Goal: Task Accomplishment & Management: Use online tool/utility

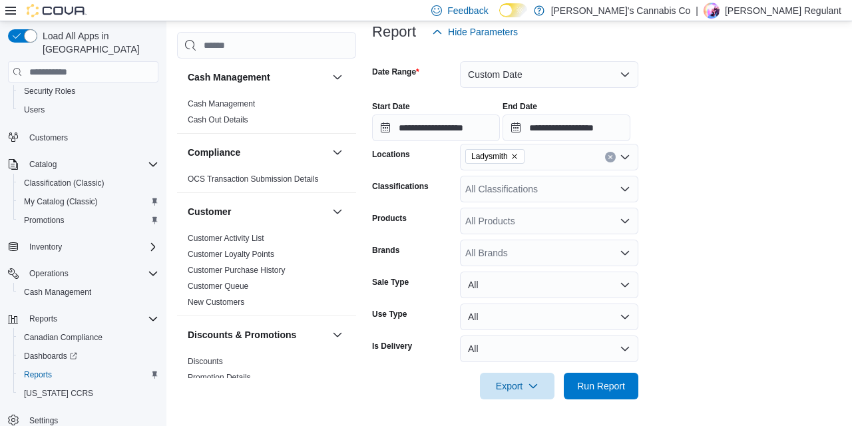
scroll to position [903, 0]
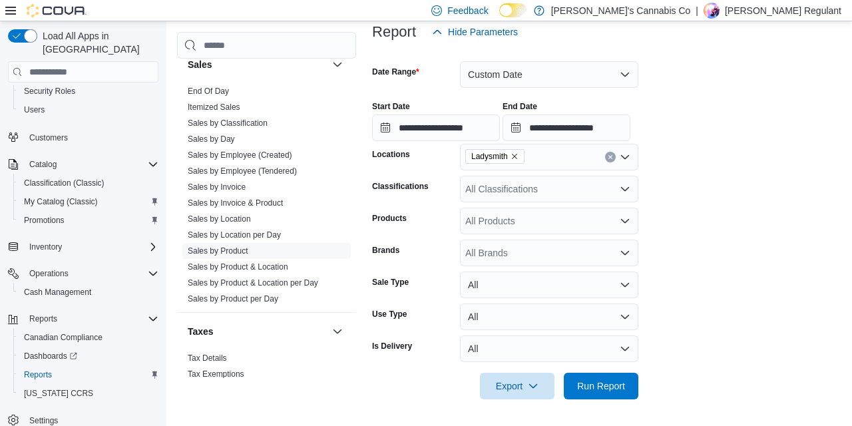
click at [689, 135] on div "**********" at bounding box center [606, 116] width 469 height 51
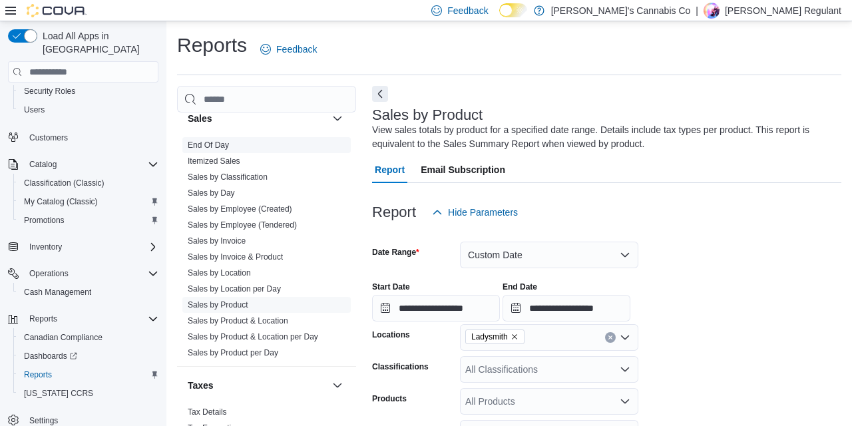
click at [218, 148] on link "End Of Day" at bounding box center [208, 144] width 41 height 9
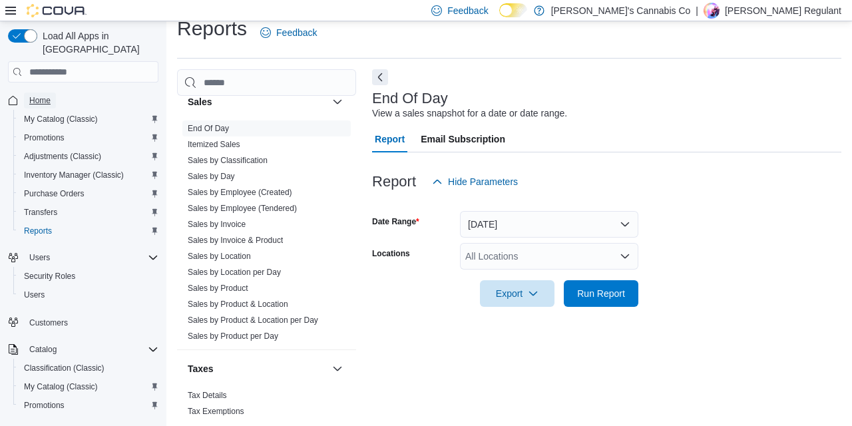
click at [40, 95] on span "Home" at bounding box center [39, 100] width 21 height 11
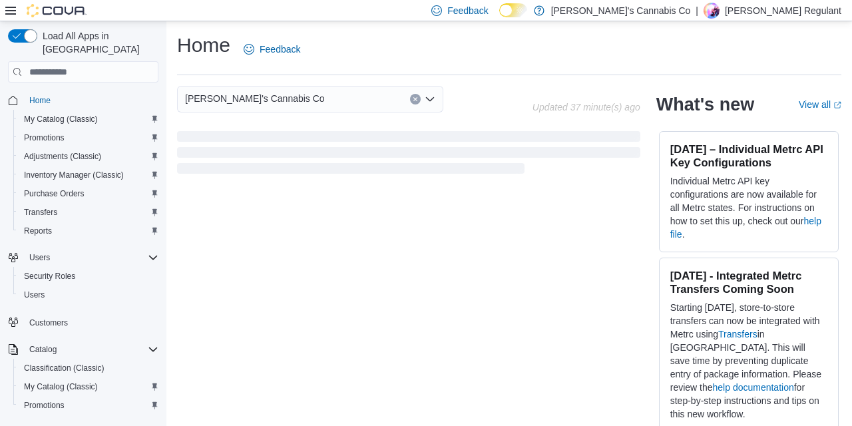
click at [568, 238] on div "Jerry's Cannabis Co Updated 37 minute(s) ago What's new View all (opens in a ne…" at bounding box center [509, 267] width 664 height 362
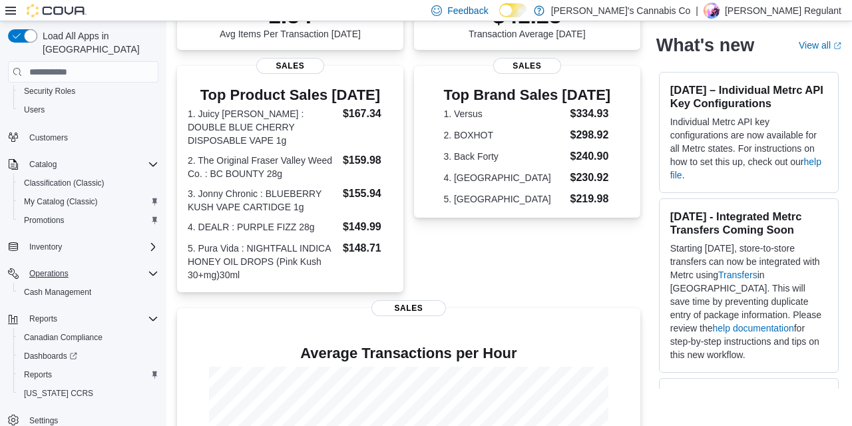
scroll to position [237, 0]
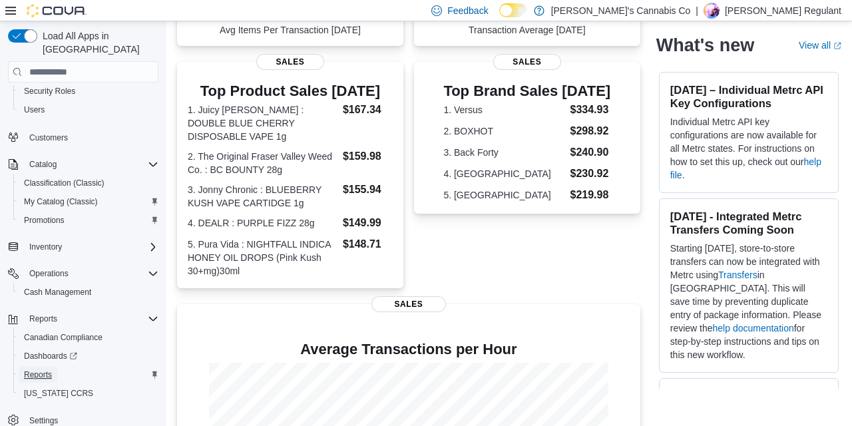
click at [39, 369] on span "Reports" at bounding box center [38, 374] width 28 height 11
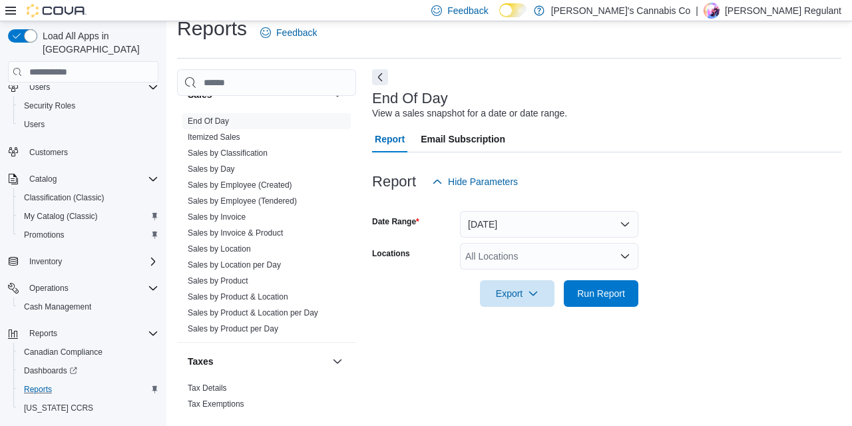
scroll to position [915, 0]
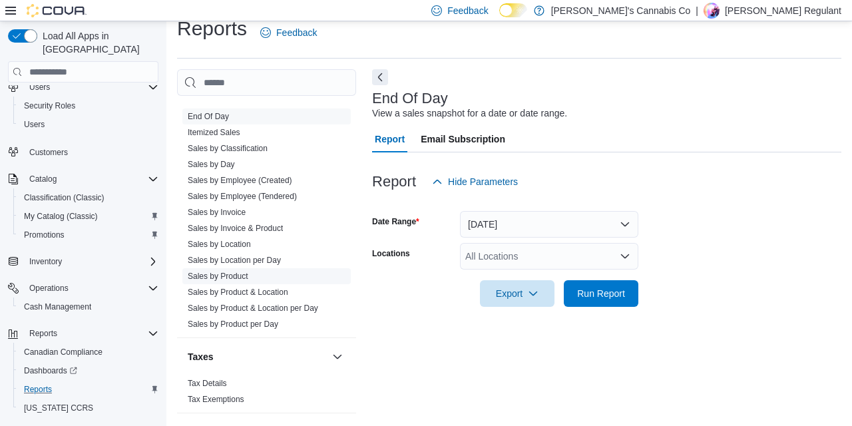
click at [222, 276] on link "Sales by Product" at bounding box center [218, 276] width 61 height 9
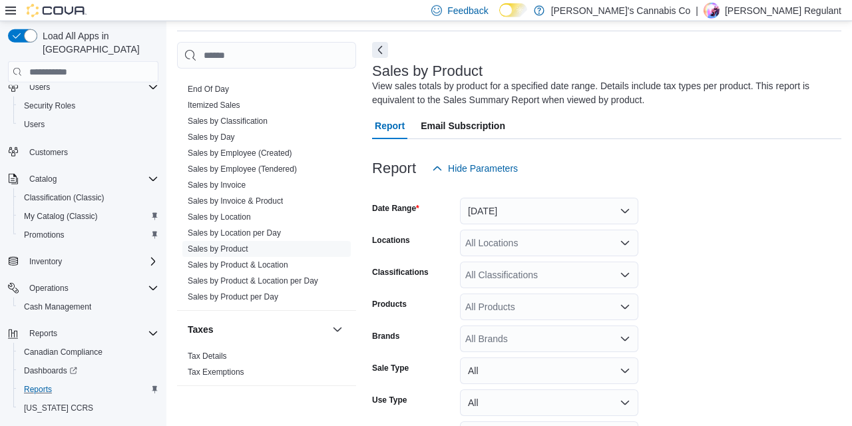
scroll to position [45, 0]
click at [524, 212] on button "Yesterday" at bounding box center [549, 210] width 178 height 27
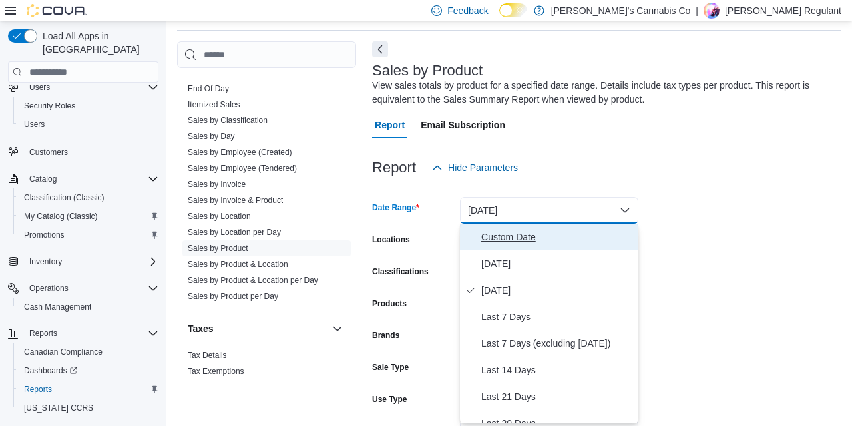
click at [523, 235] on span "Custom Date" at bounding box center [557, 237] width 152 height 16
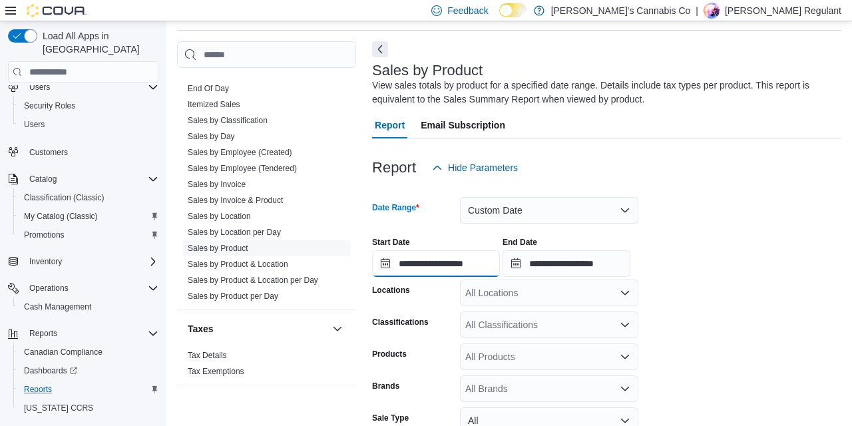
click at [459, 258] on input "**********" at bounding box center [436, 263] width 128 height 27
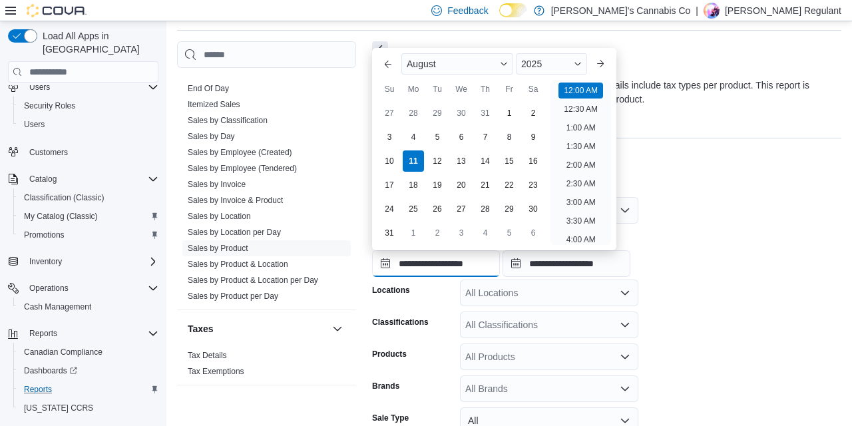
scroll to position [41, 0]
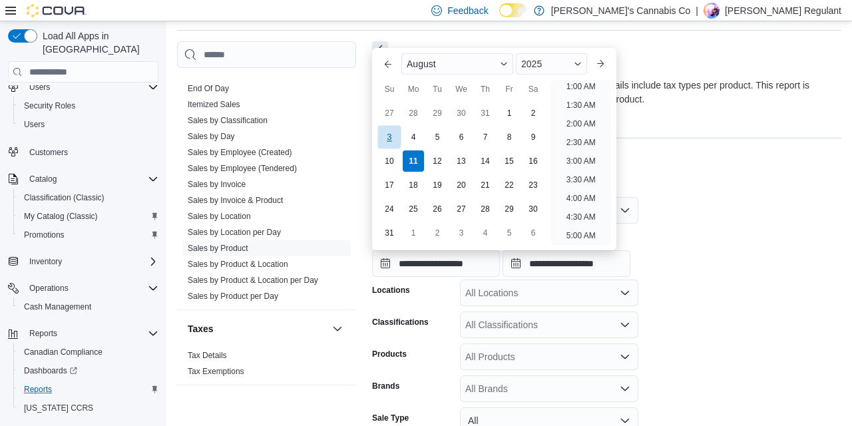
click at [386, 139] on div "3" at bounding box center [388, 136] width 23 height 23
type input "**********"
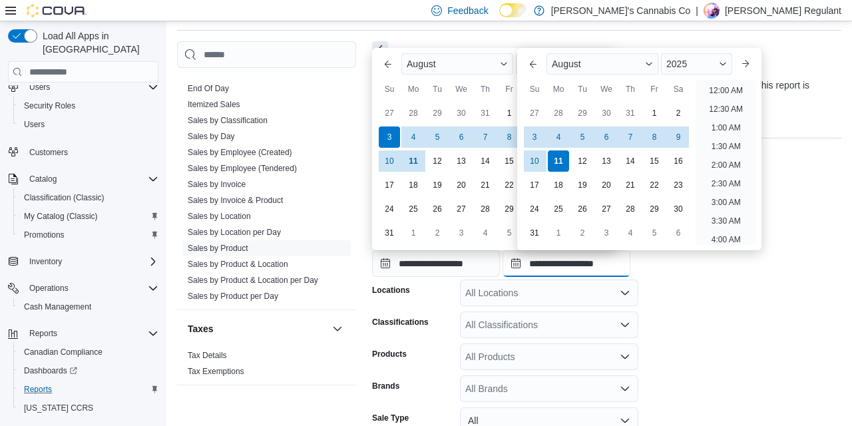
click at [568, 260] on input "**********" at bounding box center [567, 263] width 128 height 27
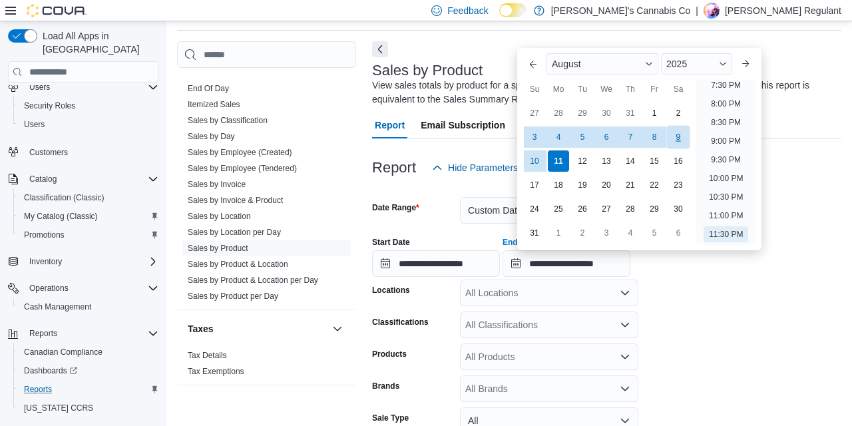
click at [680, 140] on div "9" at bounding box center [677, 136] width 23 height 23
type input "**********"
click at [682, 331] on form "**********" at bounding box center [606, 358] width 469 height 354
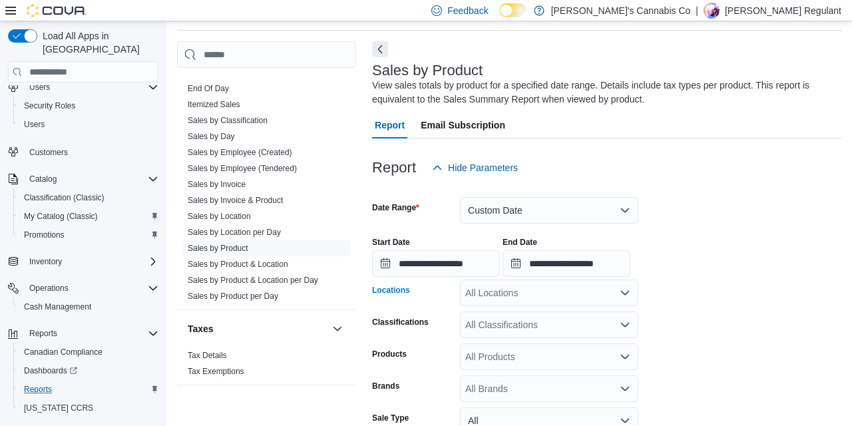
click at [533, 284] on div "All Locations" at bounding box center [549, 293] width 178 height 27
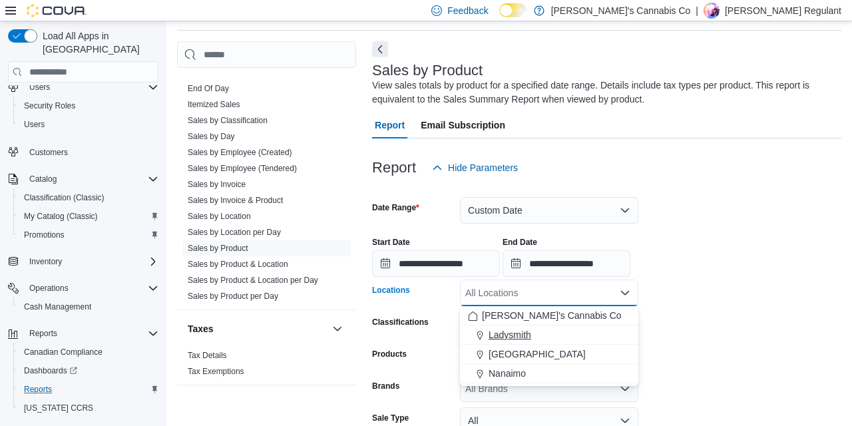
click at [523, 335] on span "Ladysmith" at bounding box center [510, 334] width 43 height 13
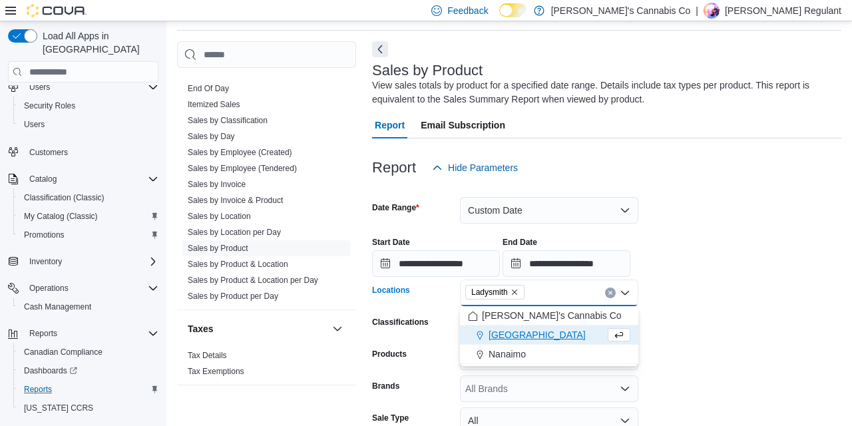
click at [685, 300] on form "**********" at bounding box center [606, 358] width 469 height 354
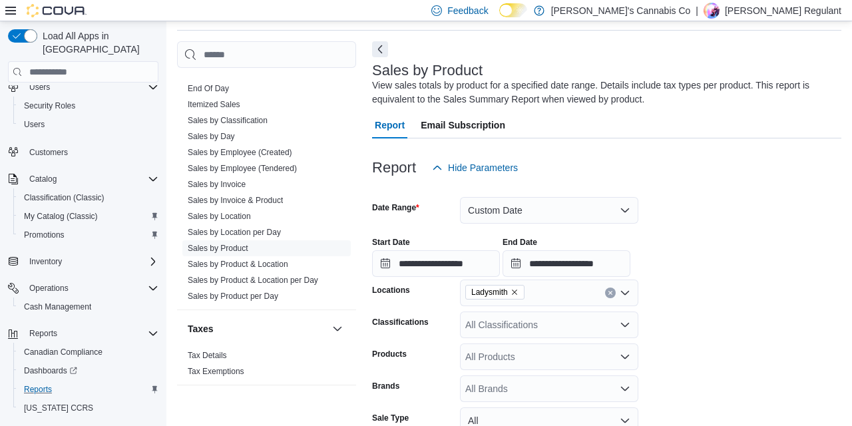
scroll to position [180, 0]
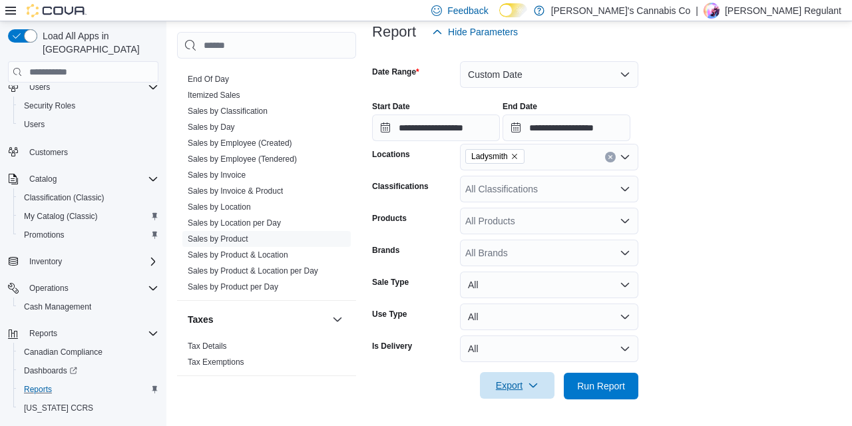
click at [521, 391] on span "Export" at bounding box center [517, 385] width 59 height 27
click at [499, 312] on button "Export to Excel" at bounding box center [519, 306] width 76 height 27
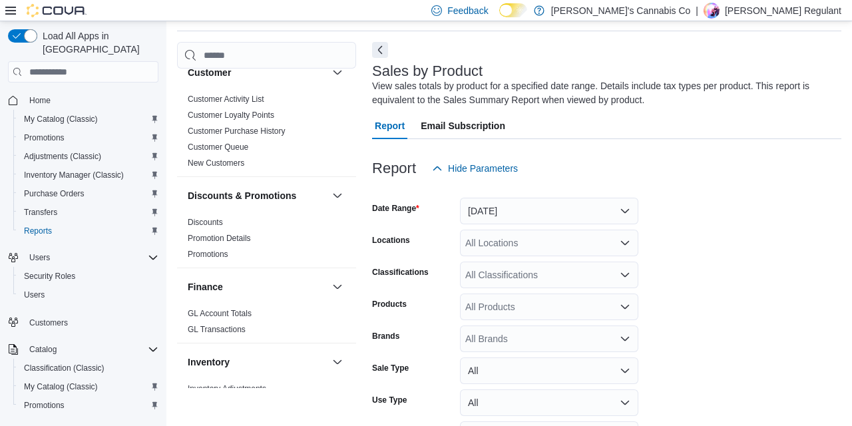
scroll to position [45, 0]
click at [805, 73] on div "Sales by Product View sales totals by product for a specified date range. Detai…" at bounding box center [603, 85] width 463 height 44
drag, startPoint x: 700, startPoint y: 210, endPoint x: 636, endPoint y: 203, distance: 63.6
click at [668, 206] on form "Date Range Yesterday Locations All Locations Classifications All Classification…" at bounding box center [606, 333] width 469 height 304
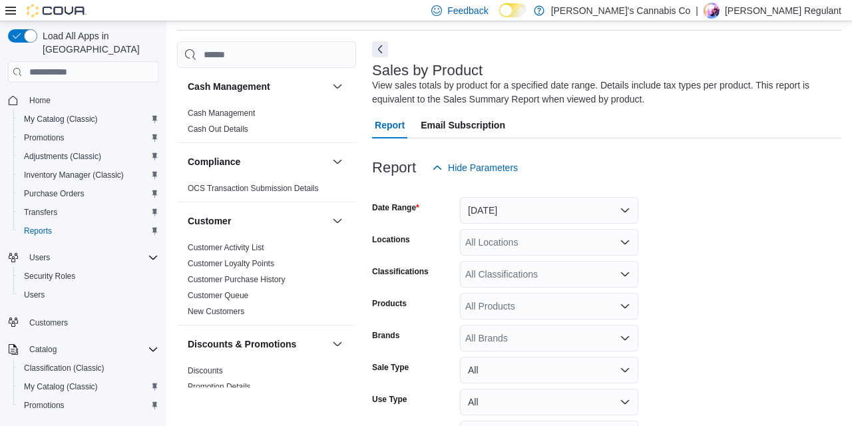
scroll to position [0, 0]
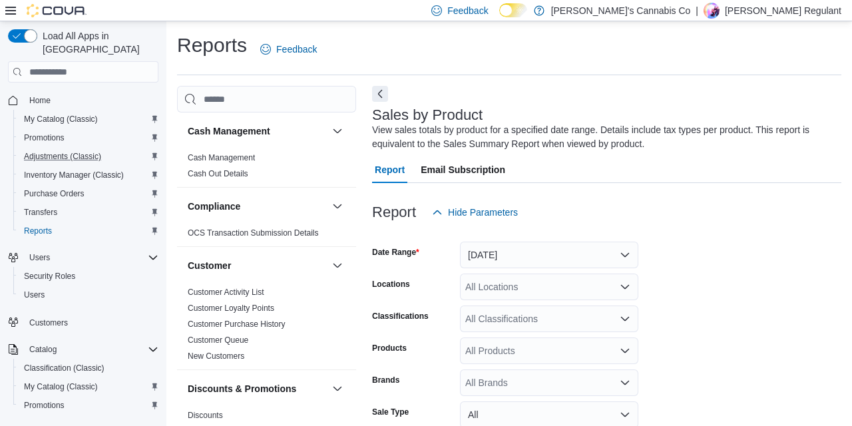
click at [229, 157] on link "Cash Management" at bounding box center [221, 157] width 67 height 9
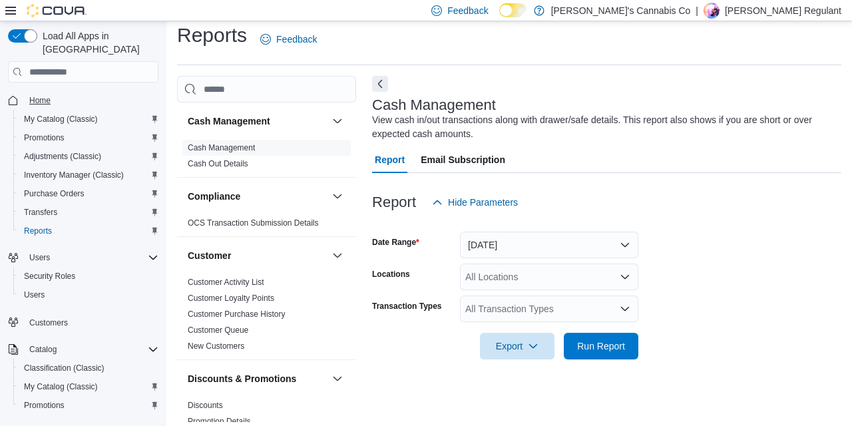
scroll to position [15, 0]
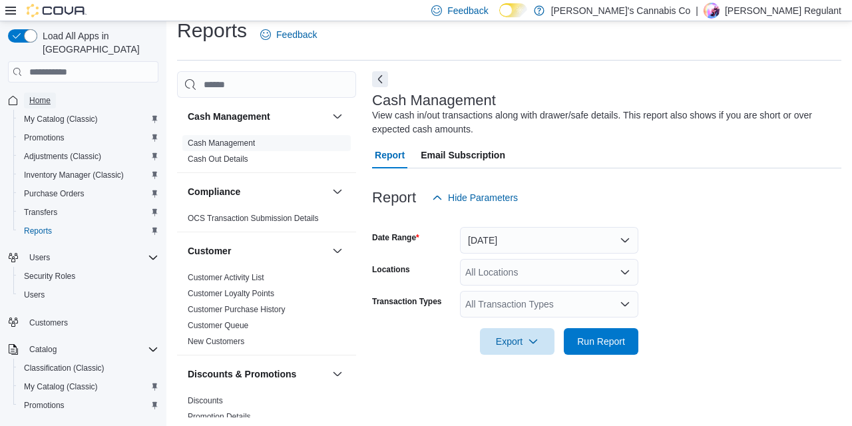
click at [38, 95] on span "Home" at bounding box center [39, 100] width 21 height 11
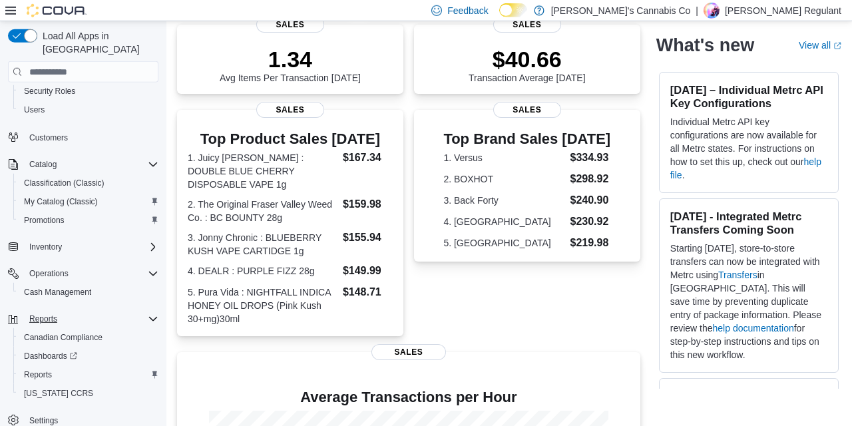
scroll to position [194, 0]
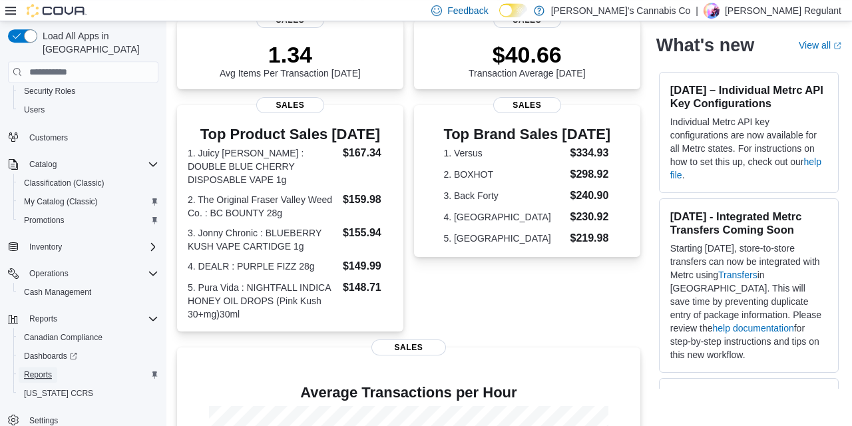
click at [33, 369] on span "Reports" at bounding box center [38, 374] width 28 height 11
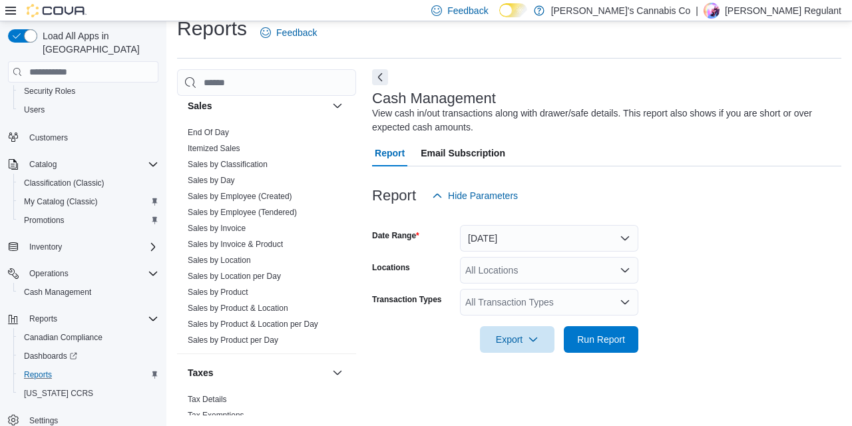
scroll to position [901, 0]
click at [226, 292] on link "Sales by Product" at bounding box center [218, 290] width 61 height 9
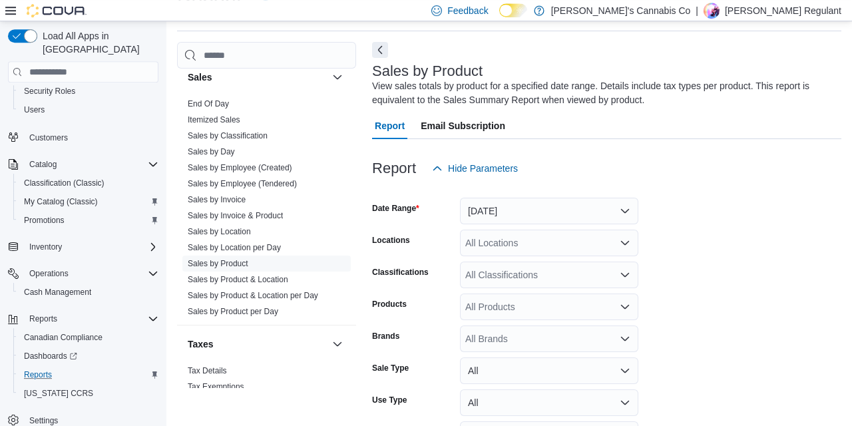
scroll to position [45, 0]
click at [545, 209] on button "Yesterday" at bounding box center [549, 210] width 178 height 27
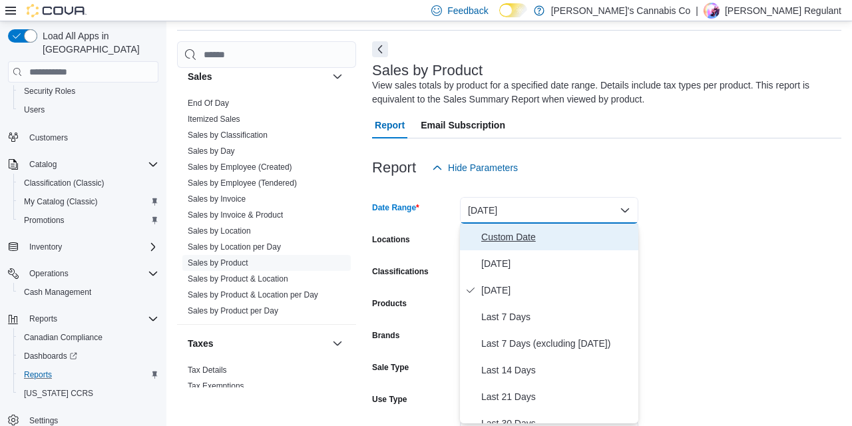
click at [521, 239] on span "Custom Date" at bounding box center [557, 237] width 152 height 16
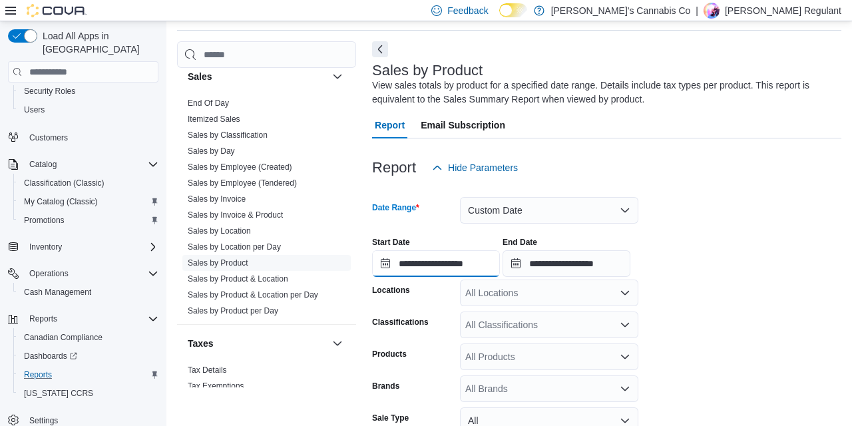
click at [449, 263] on input "**********" at bounding box center [436, 263] width 128 height 27
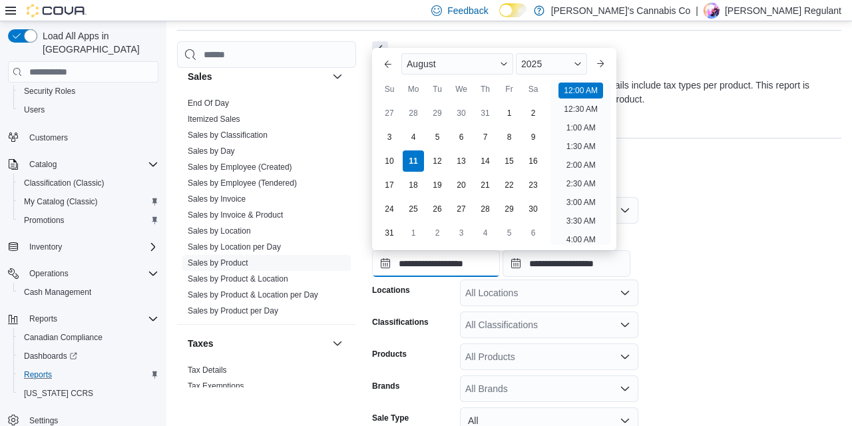
scroll to position [41, 0]
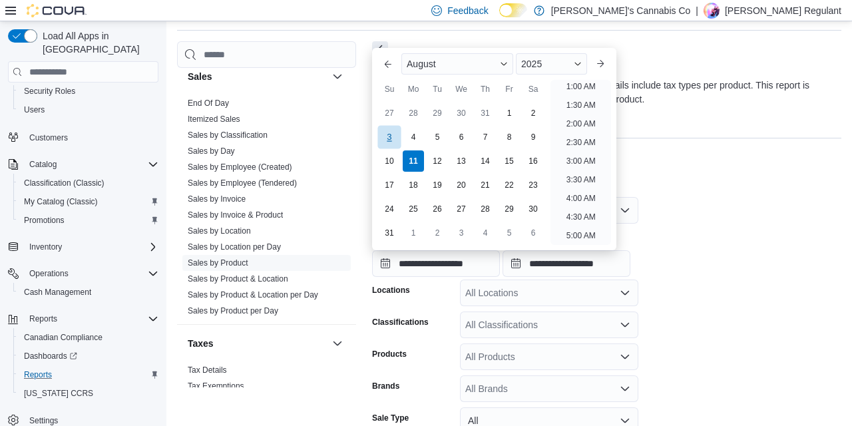
click at [392, 135] on div "3" at bounding box center [388, 136] width 23 height 23
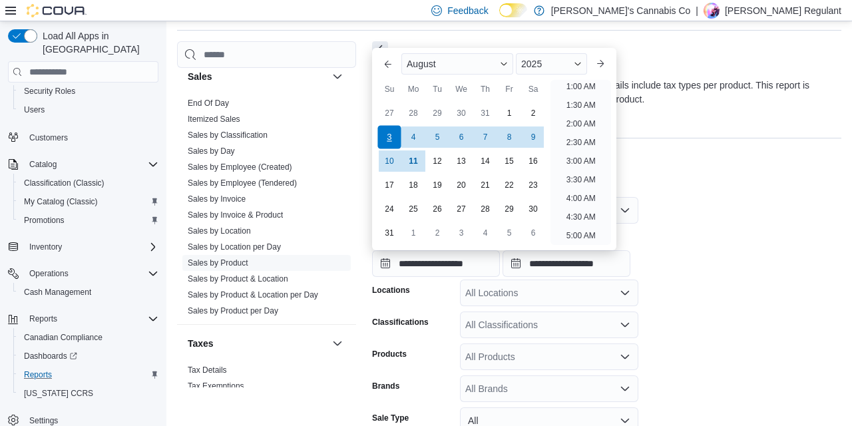
type input "**********"
click at [606, 268] on input "**********" at bounding box center [567, 263] width 128 height 27
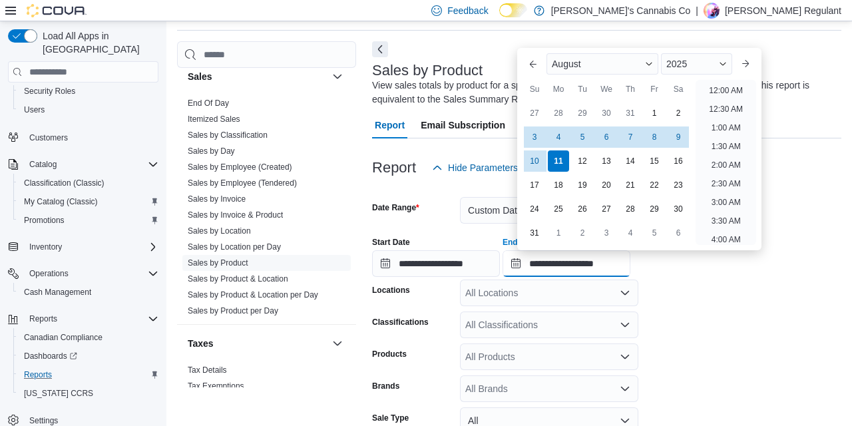
scroll to position [732, 0]
click at [682, 132] on div "9" at bounding box center [677, 136] width 23 height 23
type input "**********"
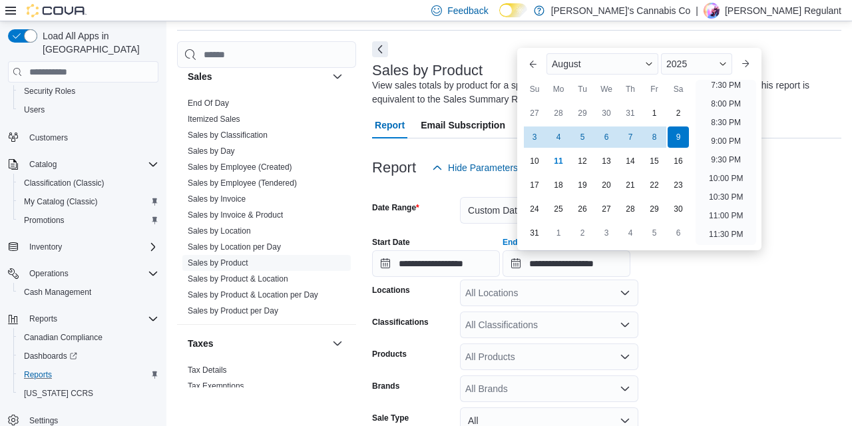
click at [668, 290] on form "**********" at bounding box center [606, 358] width 469 height 354
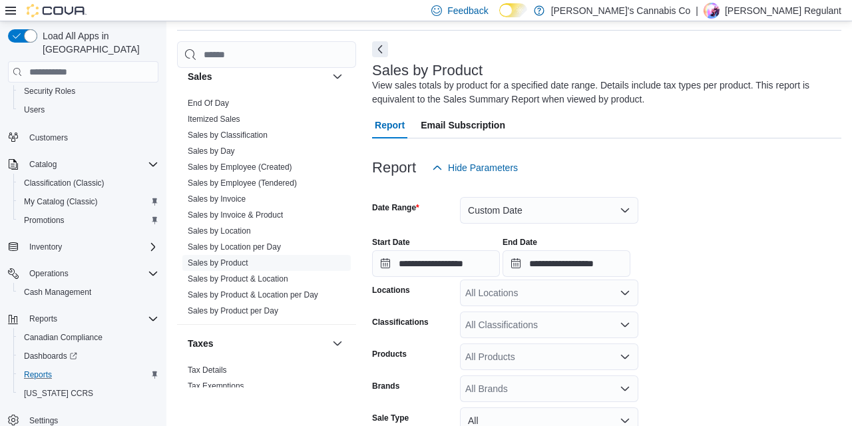
click at [594, 287] on div "All Locations" at bounding box center [549, 293] width 178 height 27
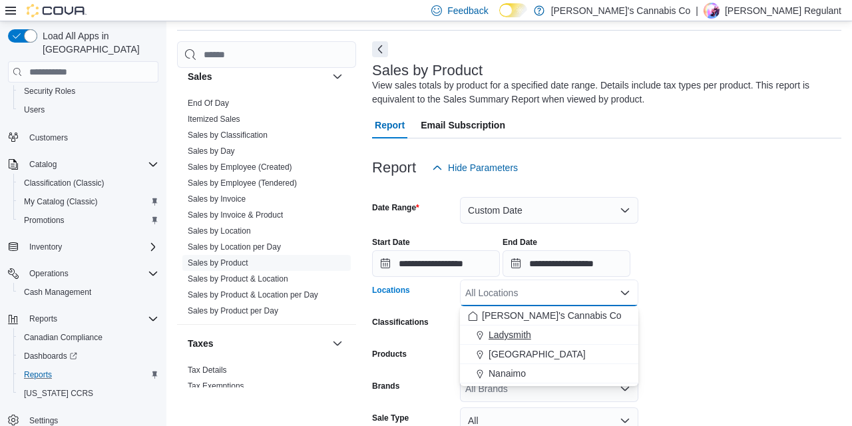
click at [519, 332] on span "Ladysmith" at bounding box center [510, 334] width 43 height 13
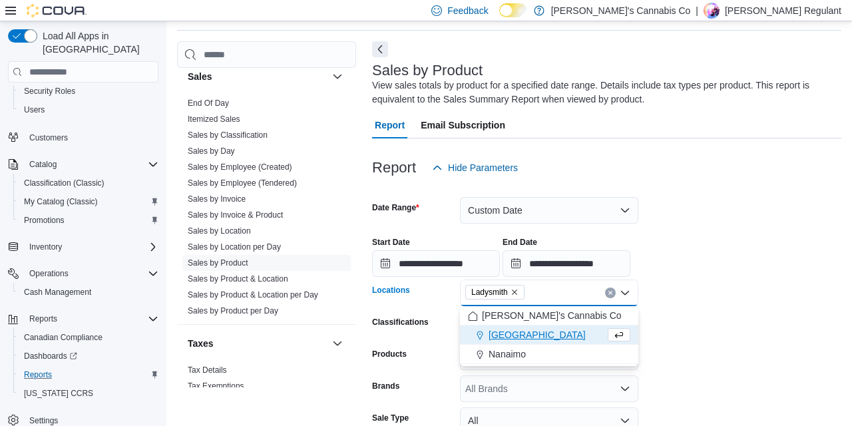
click at [686, 311] on form "**********" at bounding box center [606, 358] width 469 height 354
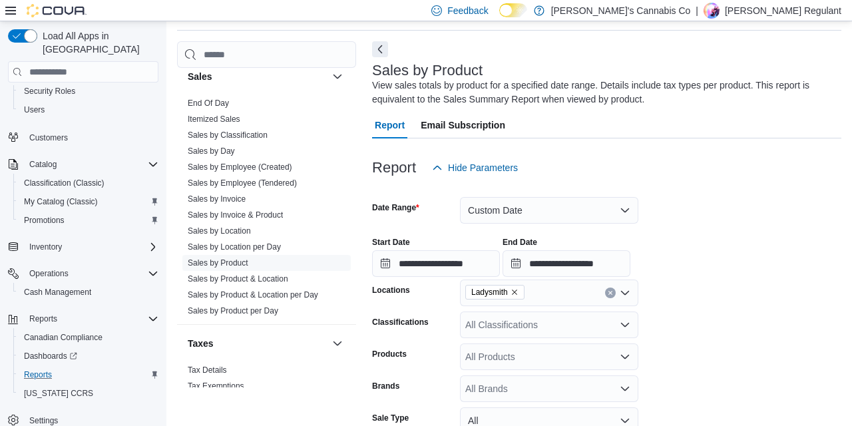
scroll to position [180, 0]
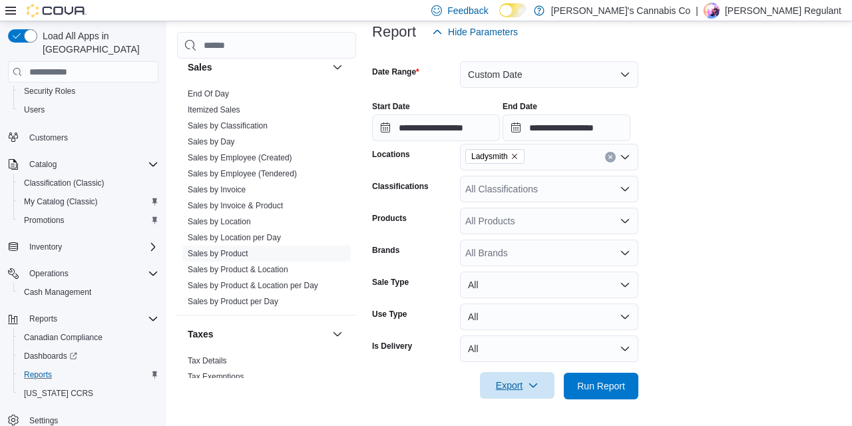
click at [527, 387] on span "Export" at bounding box center [517, 385] width 59 height 27
click at [522, 304] on span "Export to Excel" at bounding box center [519, 306] width 60 height 11
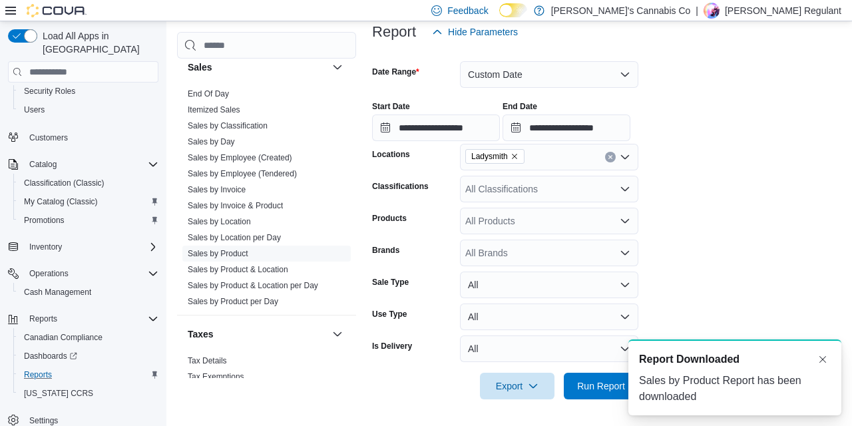
scroll to position [0, 0]
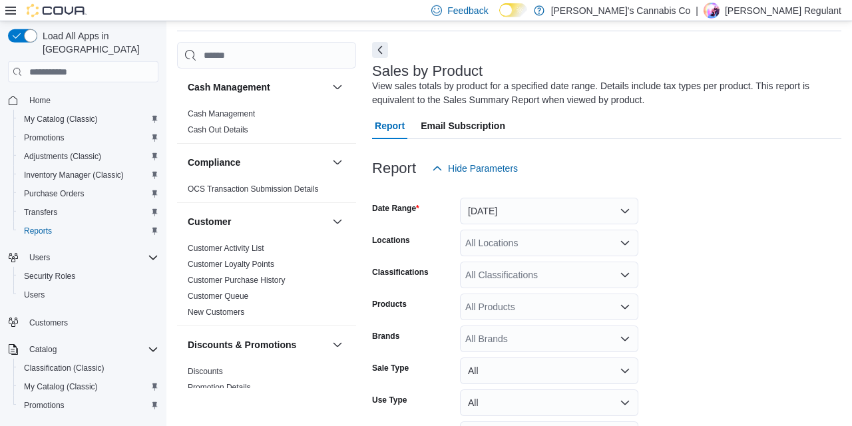
scroll to position [45, 0]
click at [696, 165] on div "Report Hide Parameters" at bounding box center [606, 167] width 469 height 27
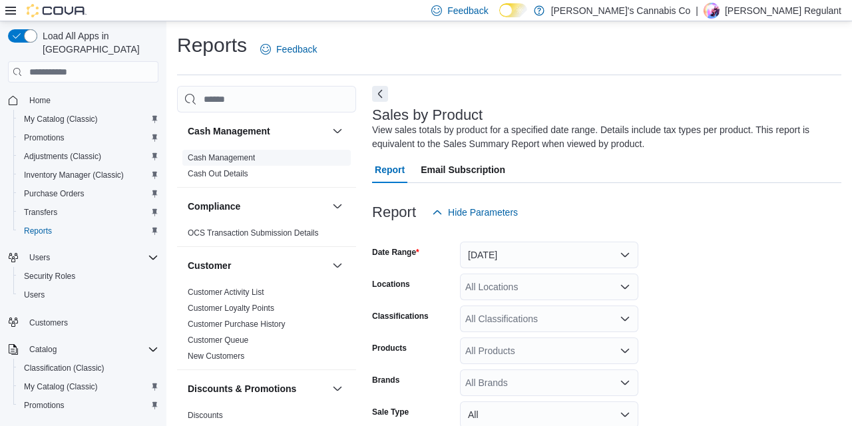
click at [244, 155] on link "Cash Management" at bounding box center [221, 157] width 67 height 9
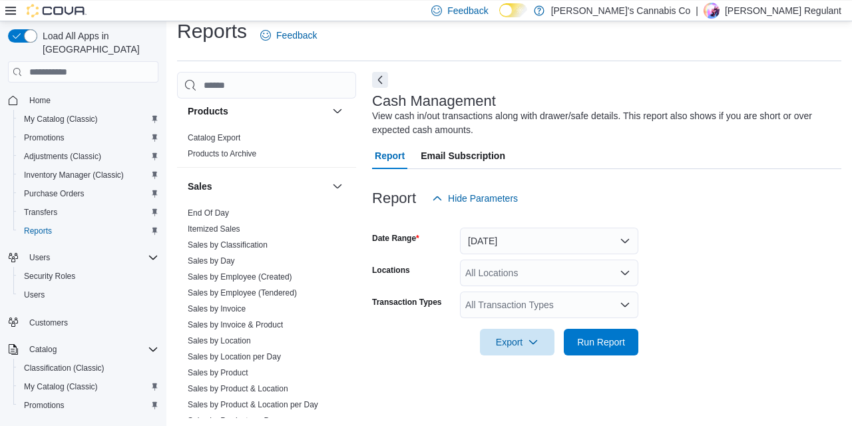
scroll to position [824, 0]
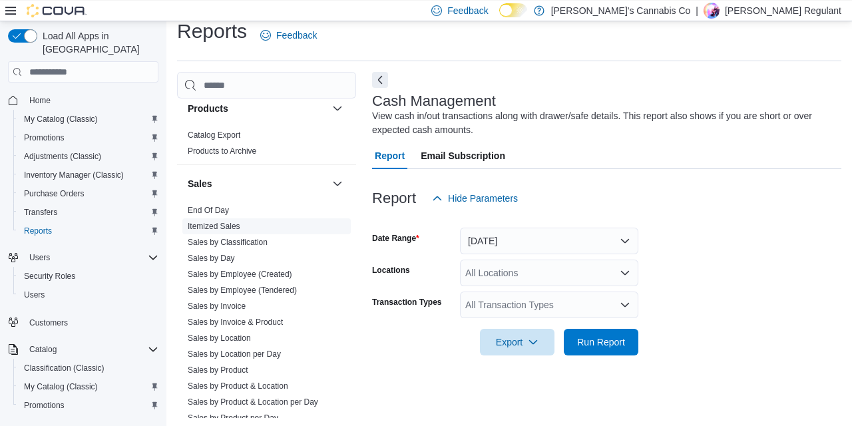
click at [230, 226] on link "Itemized Sales" at bounding box center [214, 226] width 53 height 9
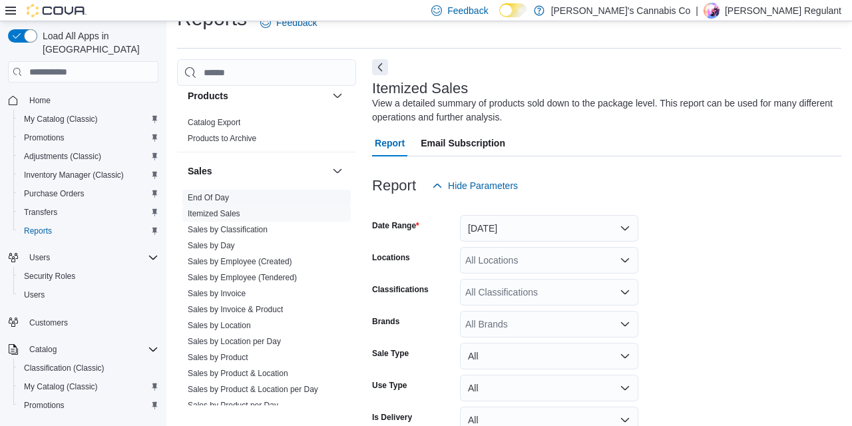
click at [210, 210] on ul "End Of Day Itemized Sales Sales by Classification Sales by Day Sales by Employe…" at bounding box center [266, 302] width 168 height 224
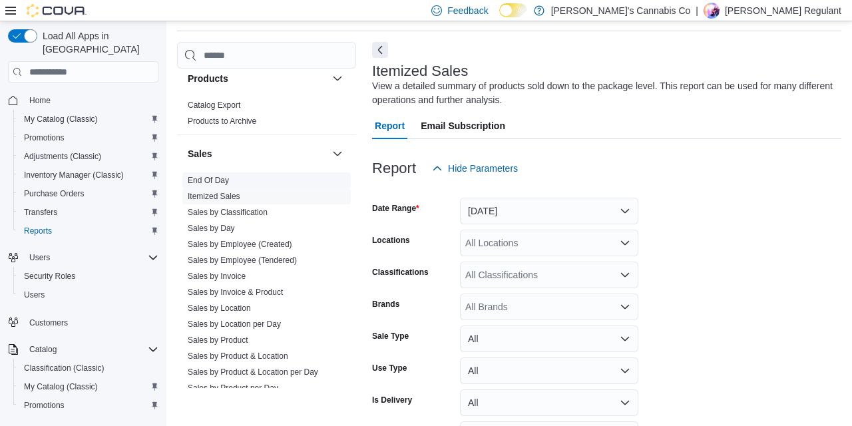
scroll to position [45, 0]
click at [206, 174] on span "End Of Day" at bounding box center [266, 180] width 168 height 16
click at [210, 184] on link "End Of Day" at bounding box center [208, 179] width 41 height 9
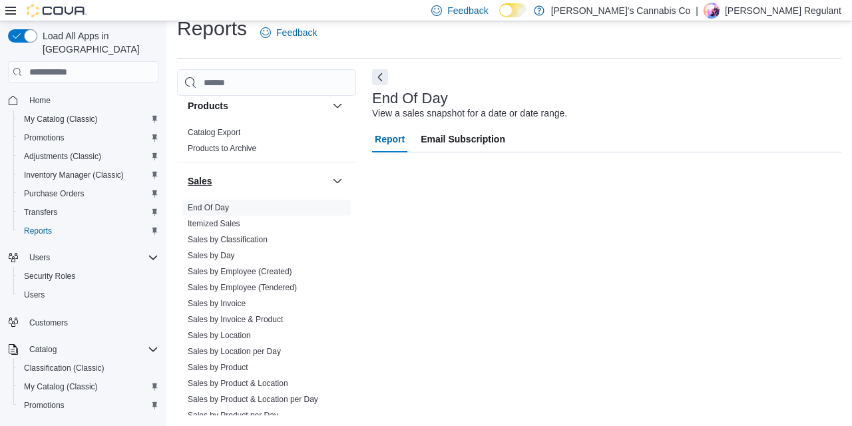
scroll to position [17, 0]
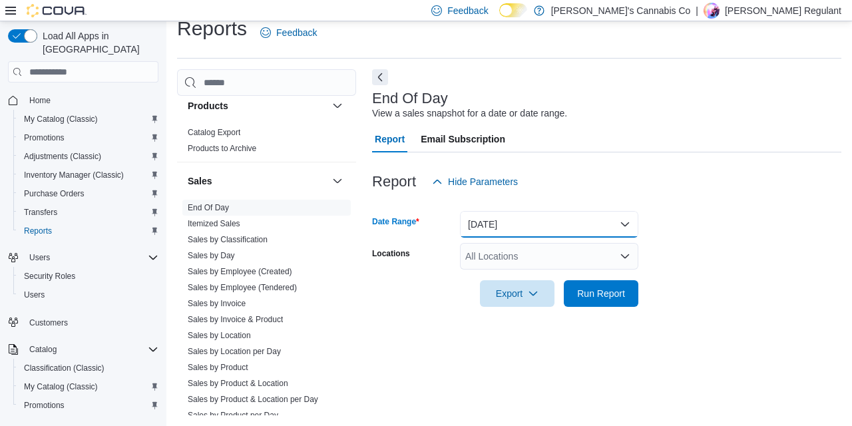
click at [542, 235] on button "Today" at bounding box center [549, 224] width 178 height 27
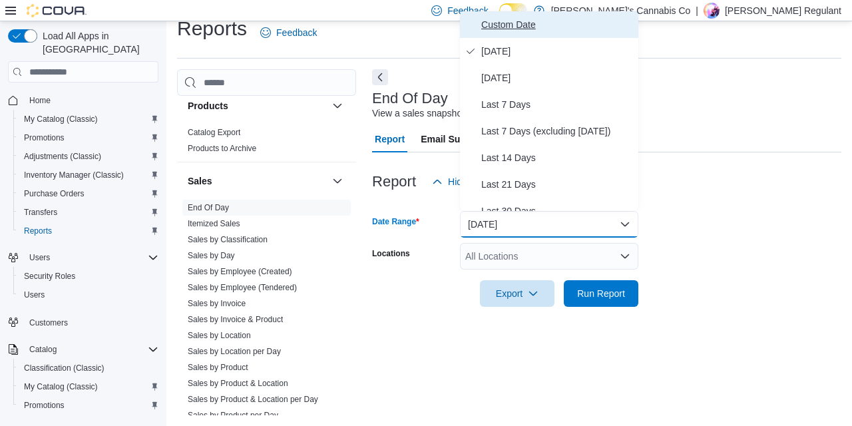
click at [531, 19] on span "Custom Date" at bounding box center [557, 25] width 152 height 16
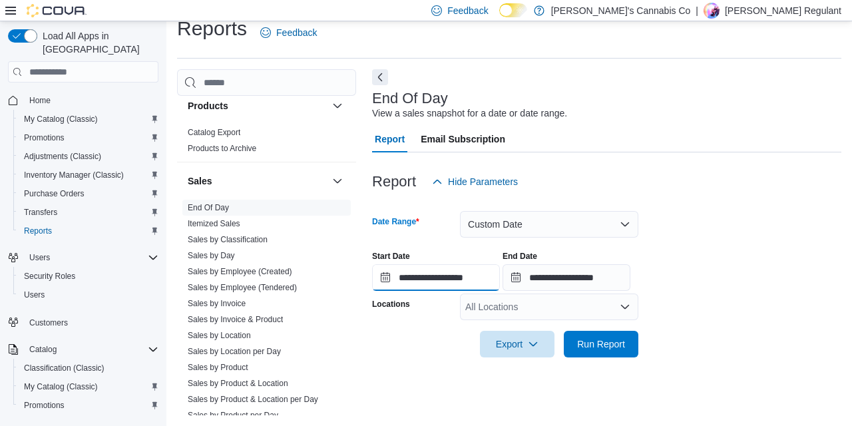
click at [467, 271] on input "**********" at bounding box center [436, 277] width 128 height 27
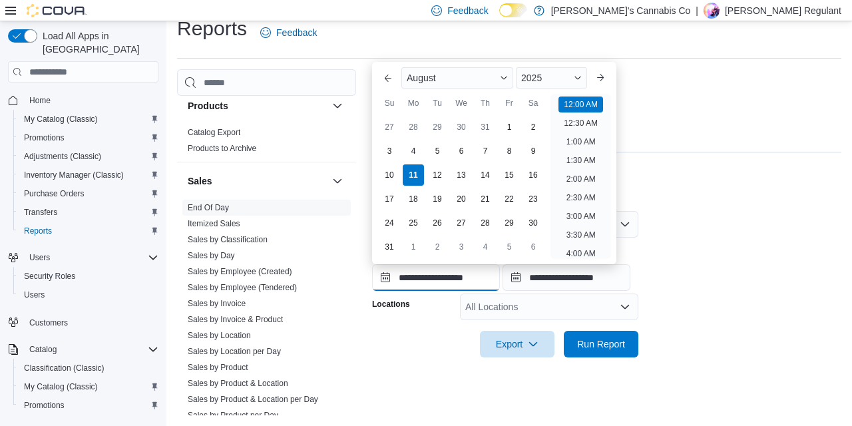
scroll to position [41, 0]
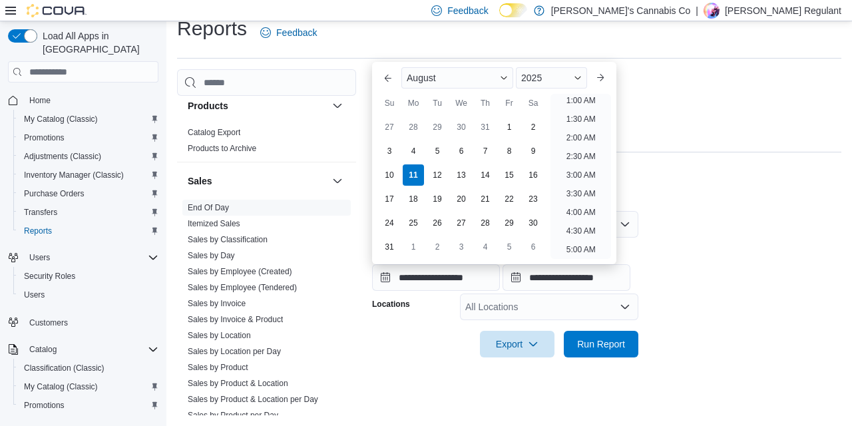
click at [781, 227] on form "**********" at bounding box center [606, 276] width 469 height 162
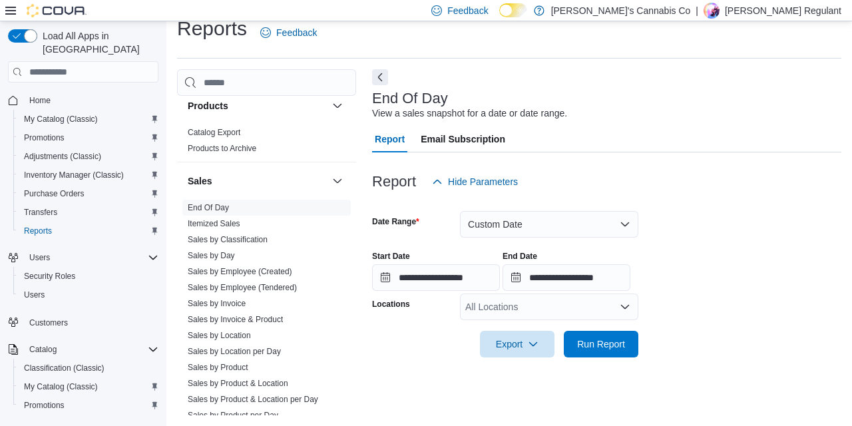
click at [834, 132] on div "Report Email Subscription" at bounding box center [606, 139] width 469 height 27
click at [459, 274] on input "**********" at bounding box center [436, 277] width 128 height 27
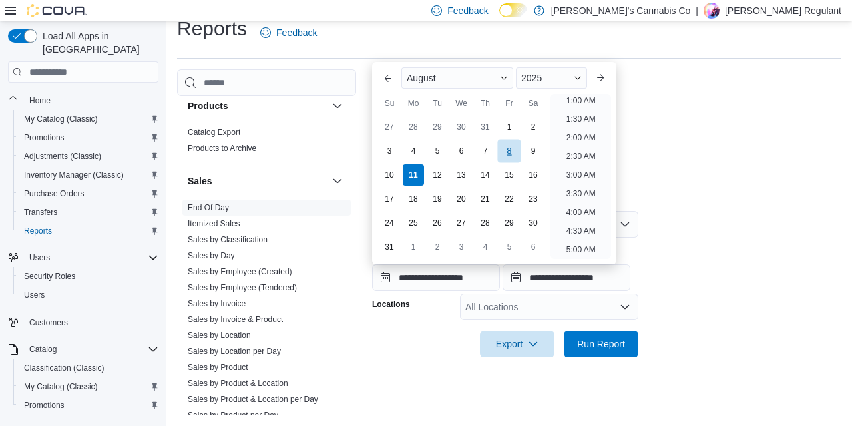
click at [512, 156] on div "8" at bounding box center [508, 150] width 23 height 23
type input "**********"
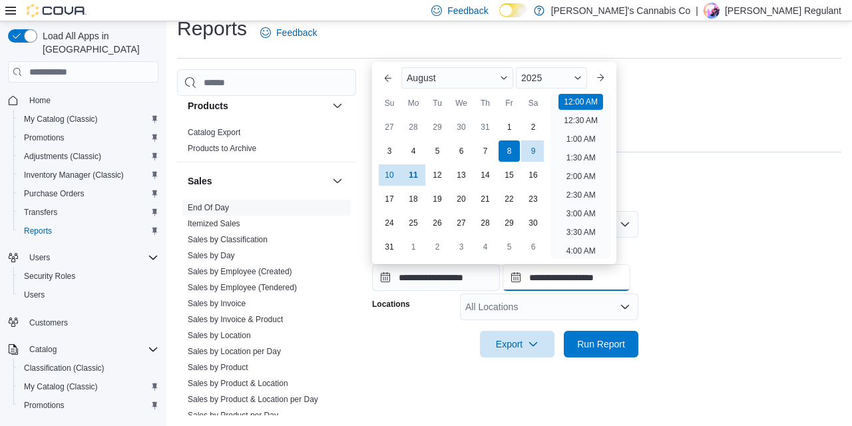
click at [594, 276] on input "**********" at bounding box center [567, 277] width 128 height 27
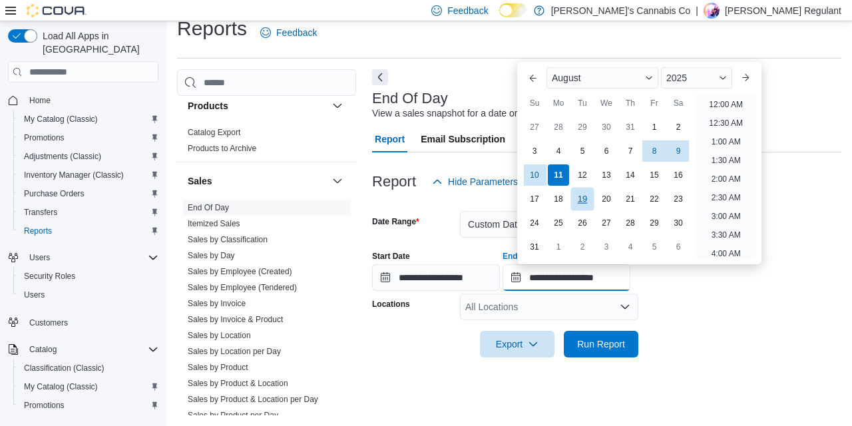
scroll to position [732, 0]
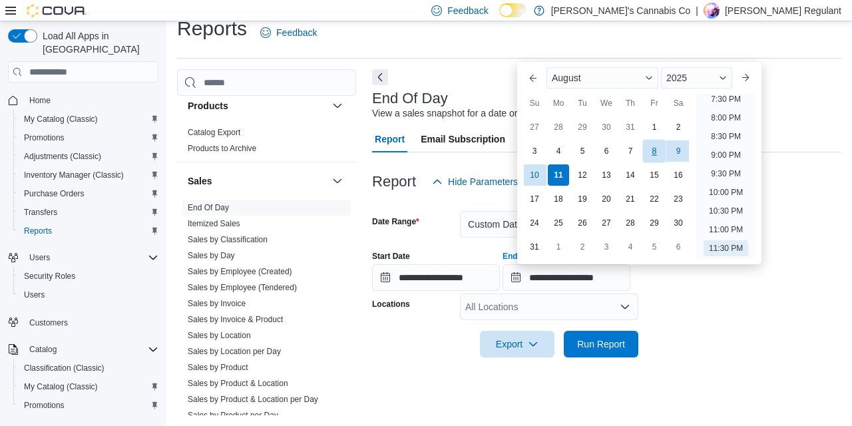
click at [656, 149] on div "8" at bounding box center [653, 150] width 23 height 23
type input "**********"
click at [692, 339] on form "**********" at bounding box center [606, 276] width 469 height 162
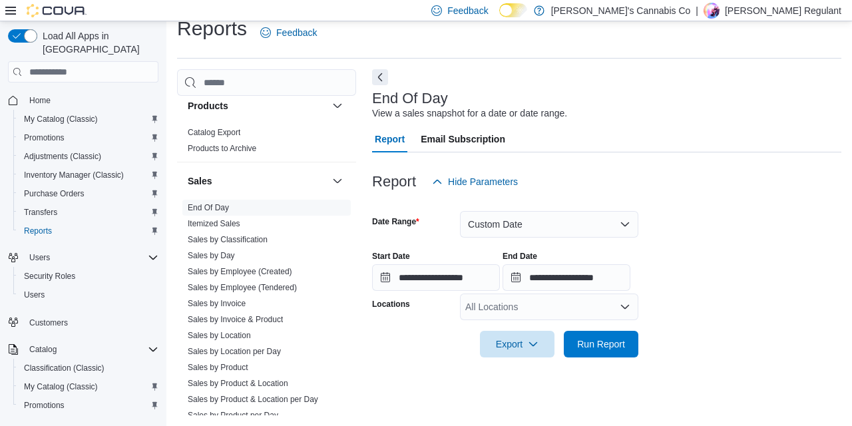
click at [586, 296] on div "All Locations" at bounding box center [549, 307] width 178 height 27
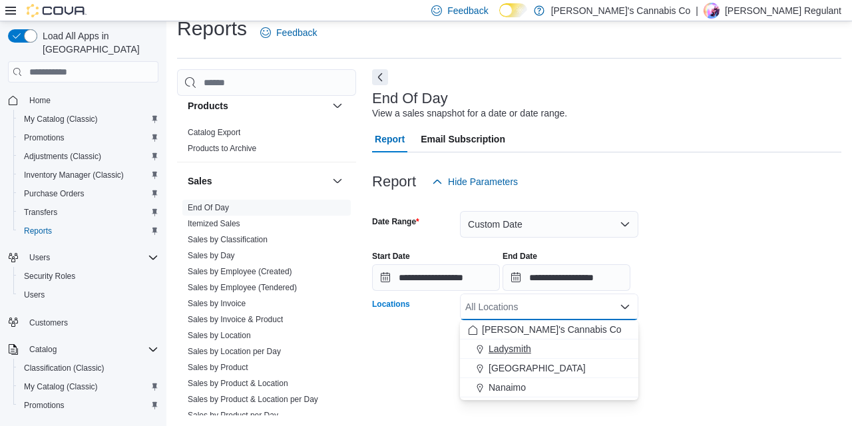
click at [509, 348] on span "Ladysmith" at bounding box center [510, 348] width 43 height 13
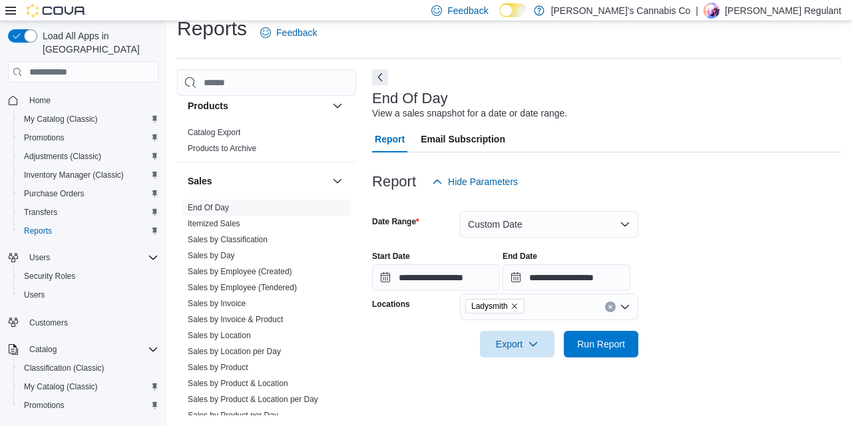
click at [696, 357] on div at bounding box center [606, 365] width 469 height 16
click at [602, 335] on span "Run Report" at bounding box center [601, 343] width 59 height 27
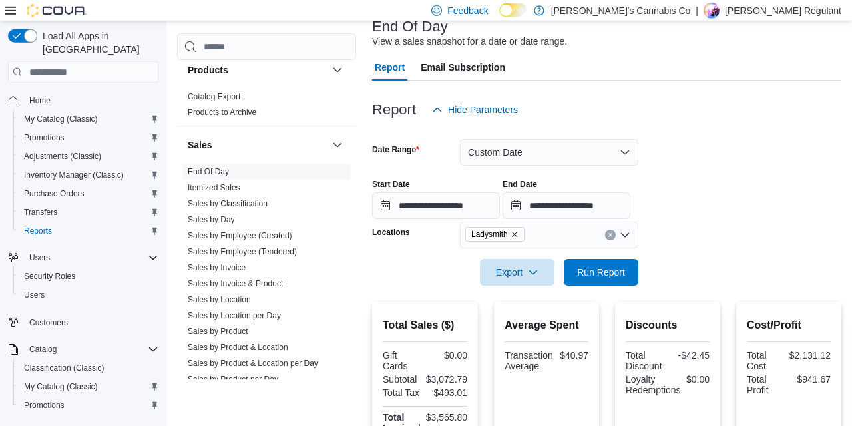
scroll to position [87, 0]
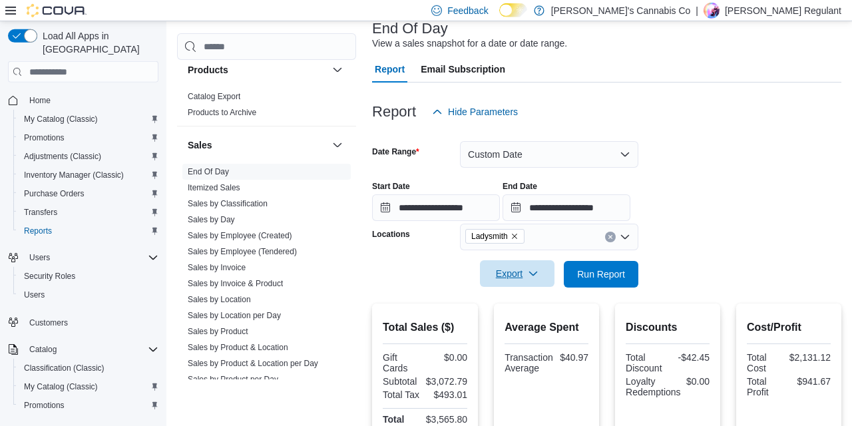
click at [527, 284] on span "Export" at bounding box center [517, 273] width 59 height 27
click at [524, 300] on span "Export to Excel" at bounding box center [519, 301] width 60 height 11
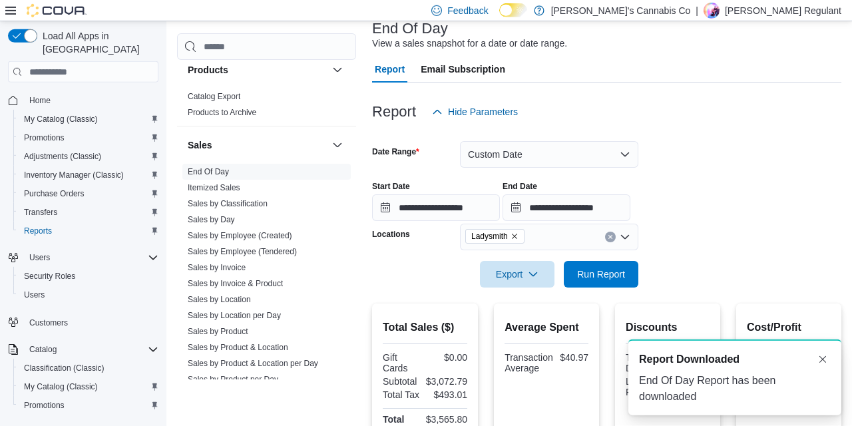
scroll to position [0, 0]
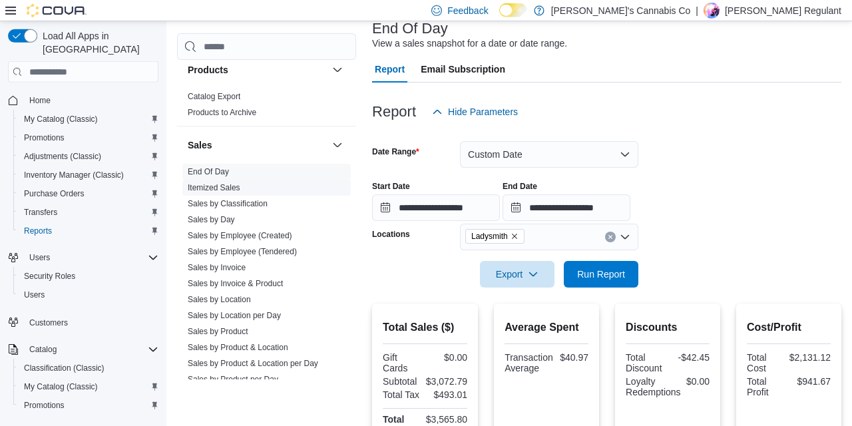
click at [228, 189] on link "Itemized Sales" at bounding box center [214, 187] width 53 height 9
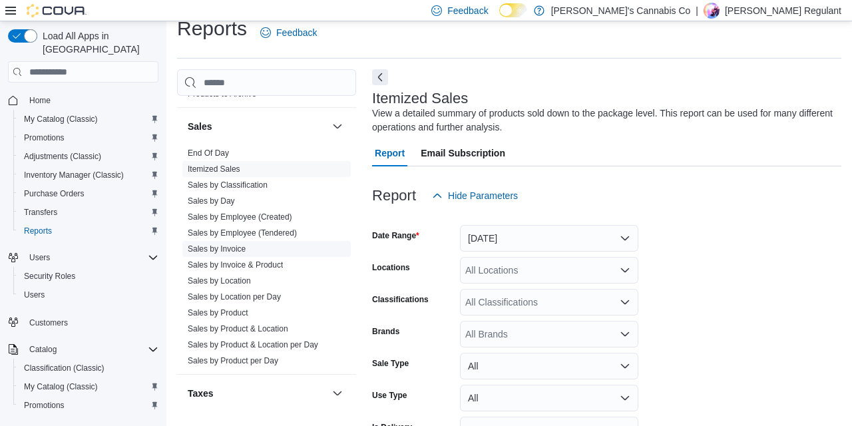
scroll to position [879, 0]
click at [244, 248] on link "Sales by Invoice" at bounding box center [217, 248] width 58 height 9
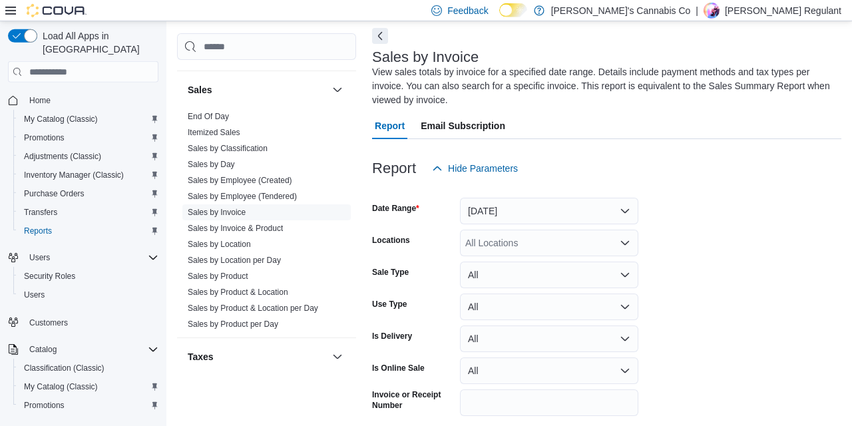
scroll to position [59, 0]
click at [532, 208] on button "Yesterday" at bounding box center [549, 210] width 178 height 27
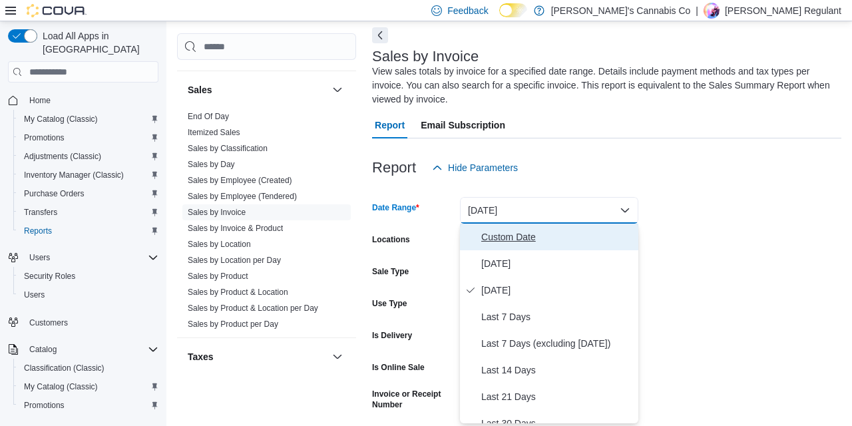
click at [491, 242] on span "Custom Date" at bounding box center [557, 237] width 152 height 16
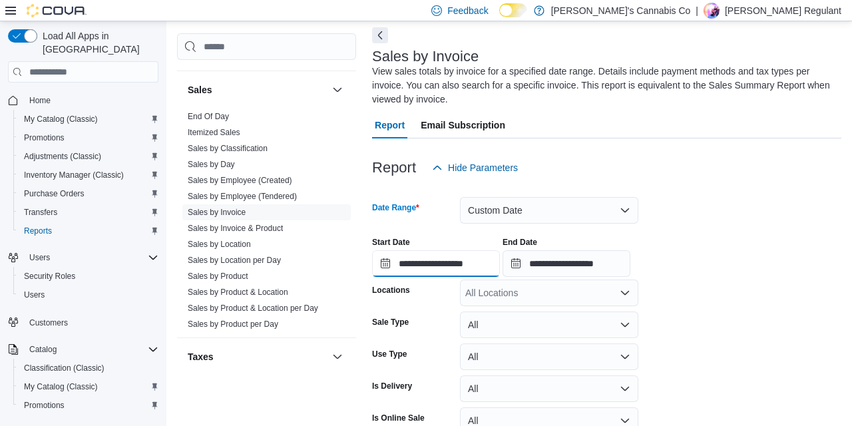
click at [425, 263] on input "**********" at bounding box center [436, 263] width 128 height 27
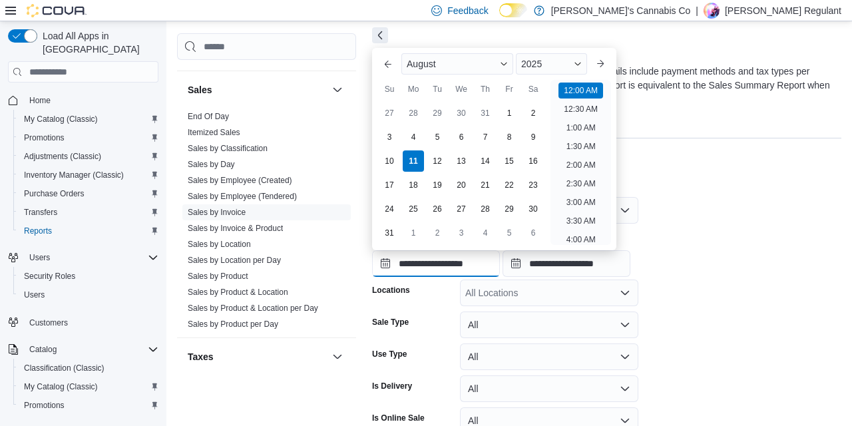
scroll to position [41, 0]
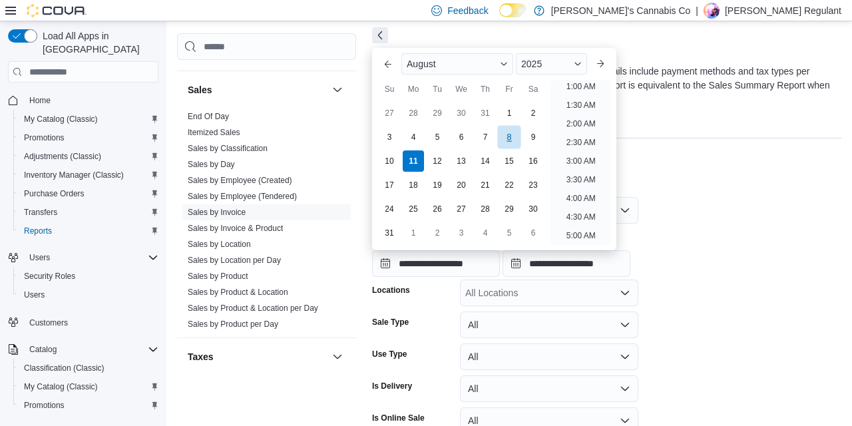
click at [512, 141] on div "8" at bounding box center [508, 136] width 23 height 23
type input "**********"
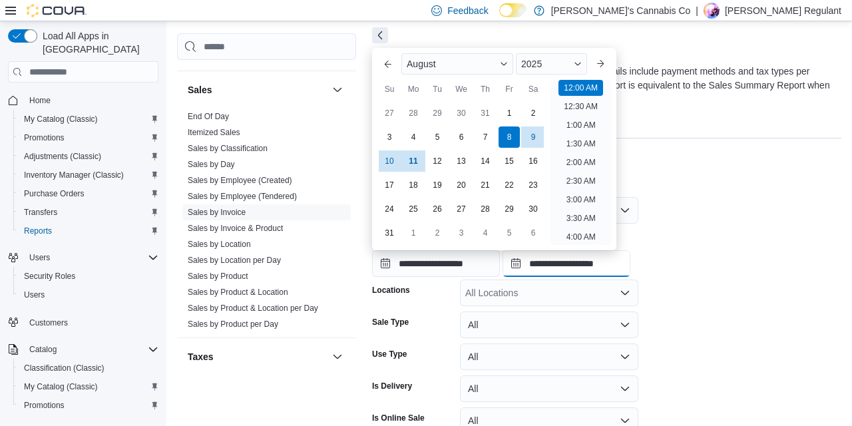
click at [556, 268] on input "**********" at bounding box center [567, 263] width 128 height 27
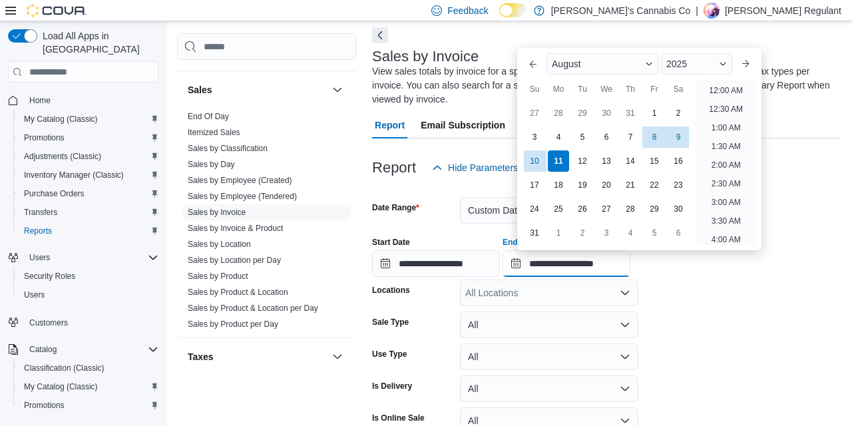
scroll to position [732, 0]
click at [659, 140] on div "8" at bounding box center [653, 136] width 23 height 23
type input "**********"
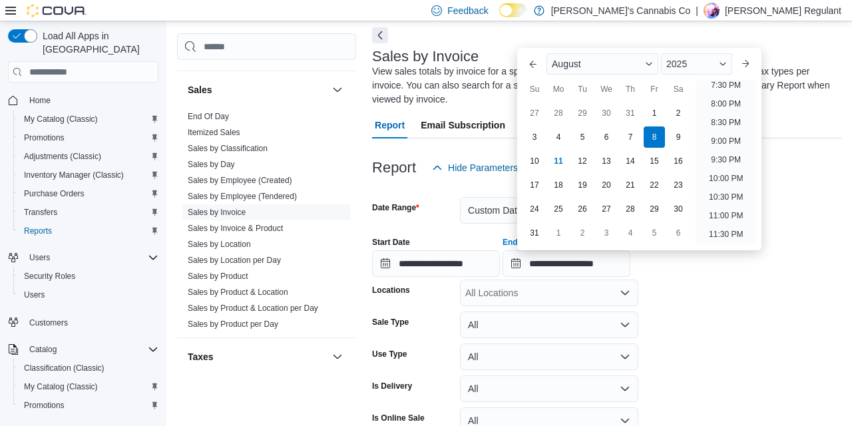
click at [536, 290] on div "All Locations" at bounding box center [549, 293] width 178 height 27
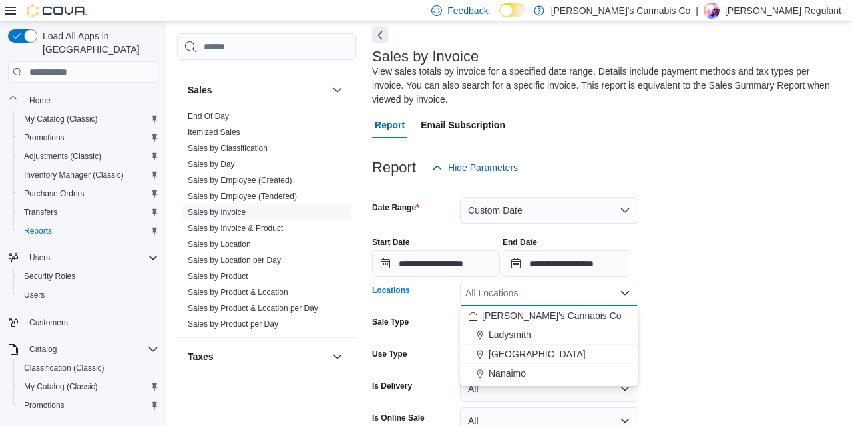
click at [524, 334] on span "Ladysmith" at bounding box center [510, 334] width 43 height 13
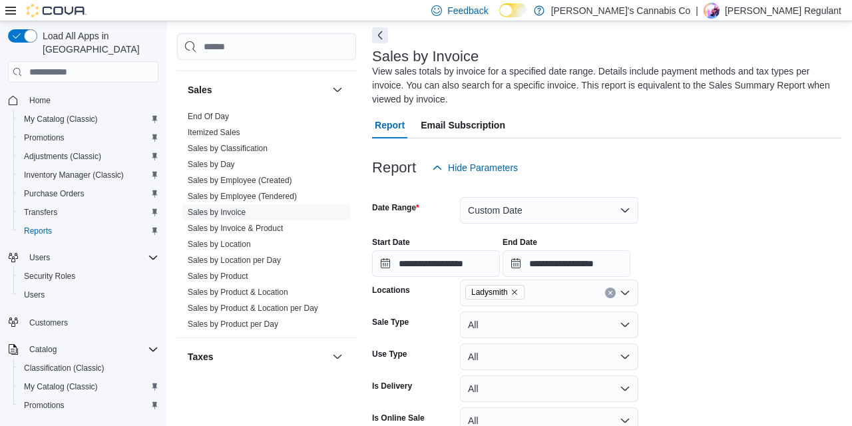
click at [704, 300] on form "**********" at bounding box center [606, 342] width 469 height 322
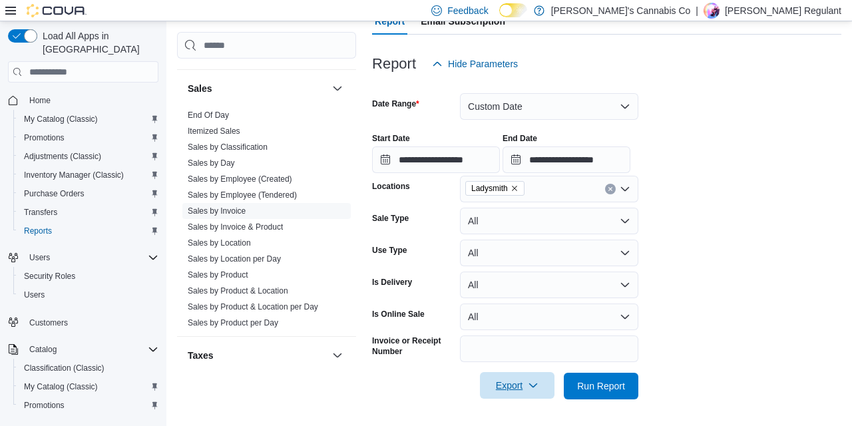
click at [498, 385] on span "Export" at bounding box center [517, 385] width 59 height 27
click at [742, 330] on form "**********" at bounding box center [606, 238] width 469 height 322
click at [472, 345] on input "Invoice or Receipt Number" at bounding box center [549, 348] width 178 height 27
click at [431, 405] on div at bounding box center [606, 407] width 469 height 16
click at [515, 381] on span "Export" at bounding box center [517, 385] width 59 height 27
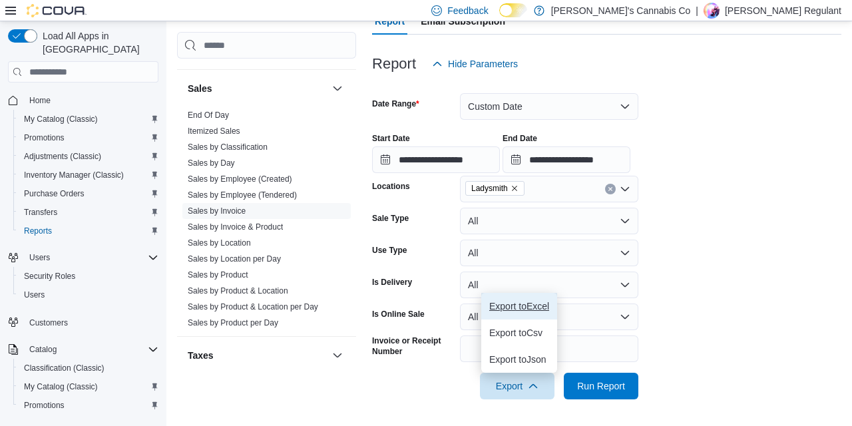
click at [508, 305] on span "Export to Excel" at bounding box center [519, 306] width 60 height 11
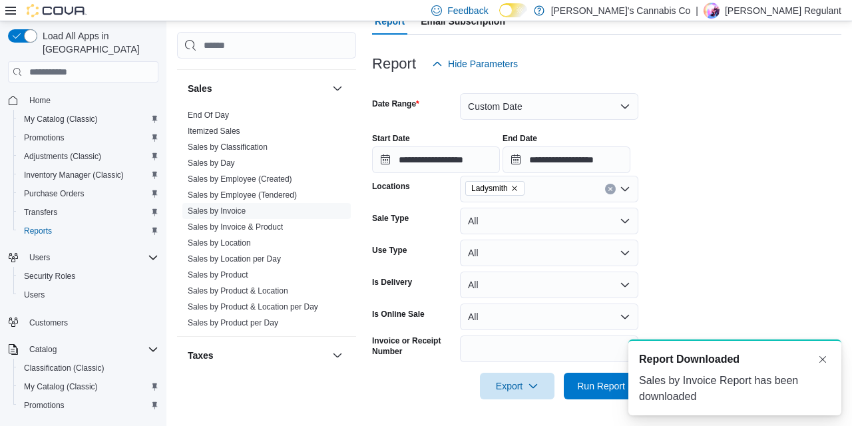
scroll to position [0, 0]
click at [636, 3] on div "Feedback Dark Mode Jerry's Cannabis Co | Haley Regulant" at bounding box center [633, 10] width 415 height 27
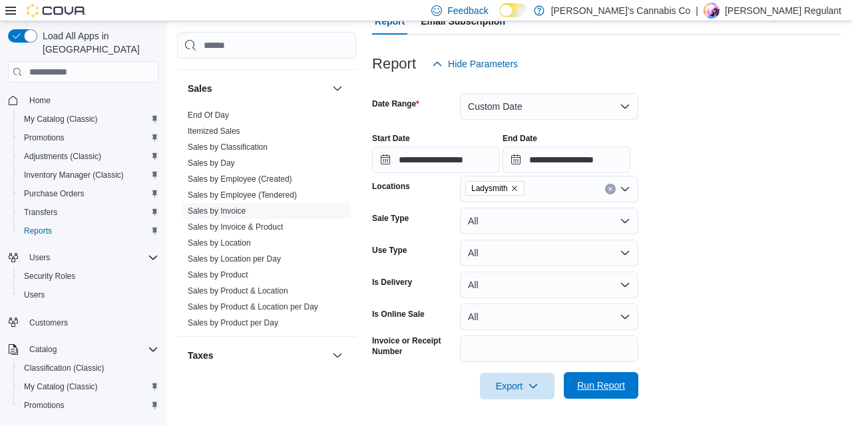
click at [620, 389] on span "Run Report" at bounding box center [601, 385] width 48 height 13
click at [734, 288] on form "**********" at bounding box center [606, 238] width 469 height 322
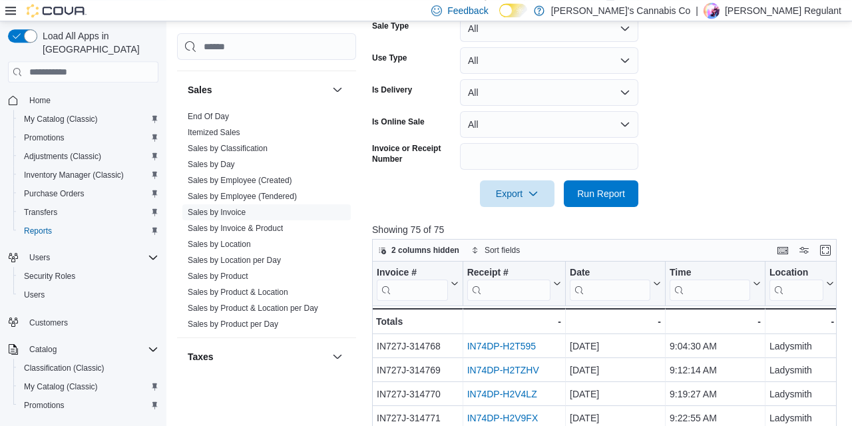
click at [8, 13] on icon at bounding box center [10, 10] width 11 height 11
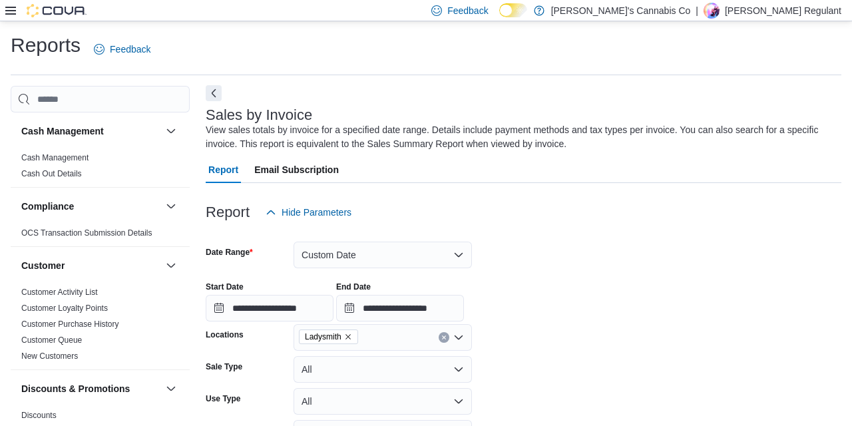
click at [215, 97] on button "Next" at bounding box center [214, 93] width 16 height 16
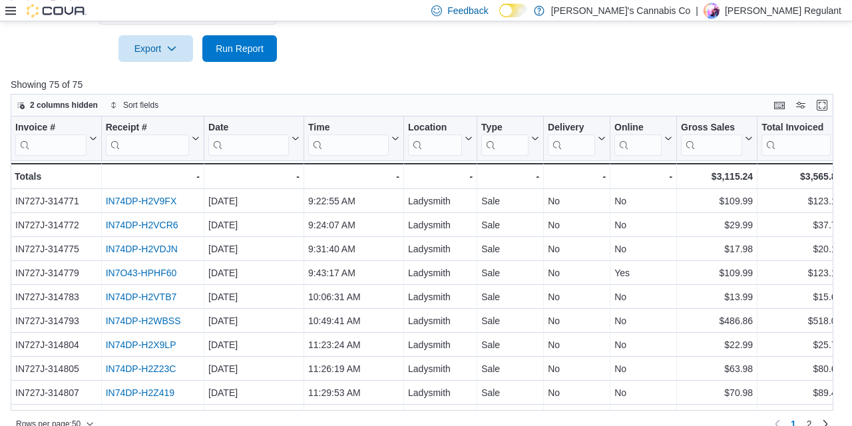
scroll to position [487, 0]
click at [380, 129] on div "Time" at bounding box center [348, 127] width 81 height 13
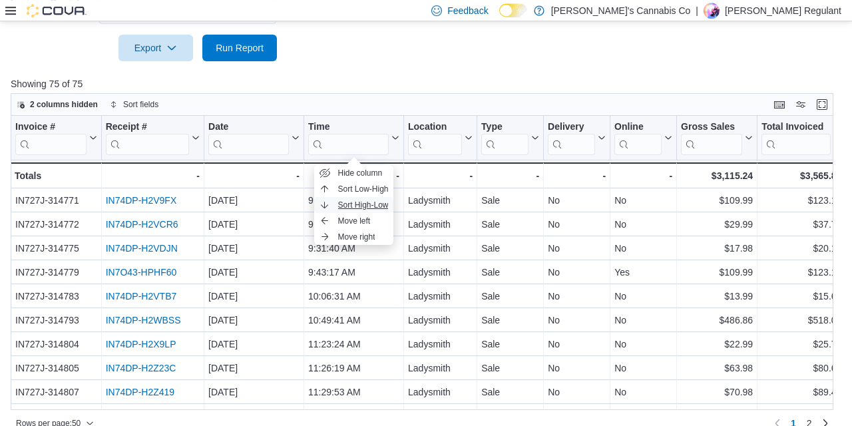
click at [379, 206] on span "Sort High-Low" at bounding box center [363, 205] width 51 height 11
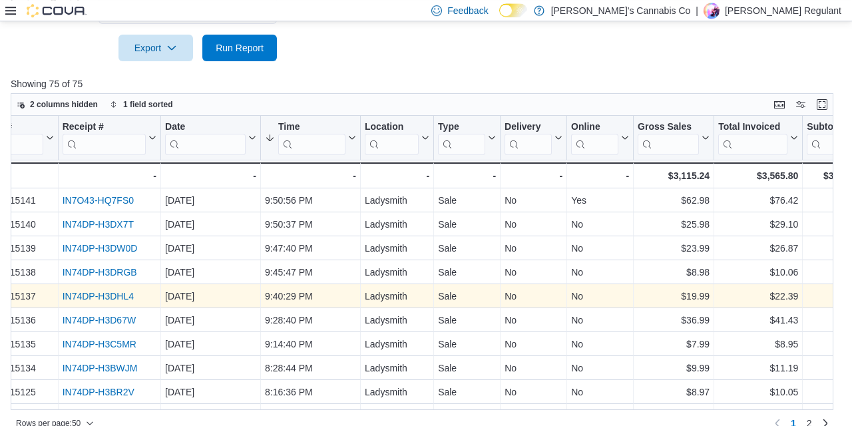
scroll to position [72, 0]
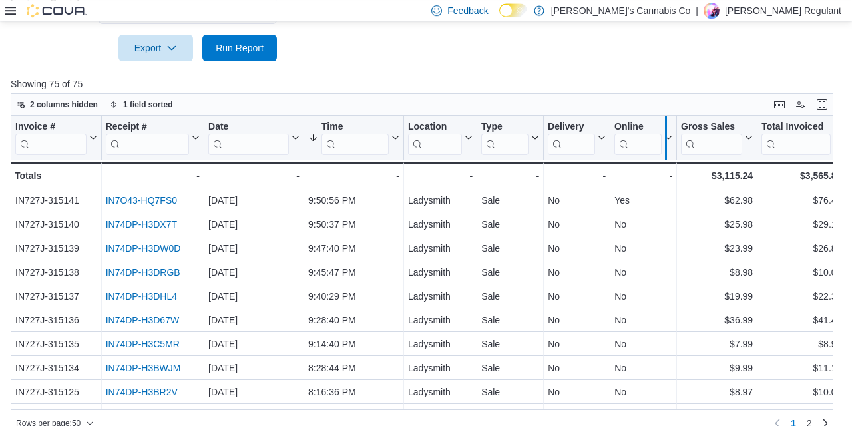
drag, startPoint x: 673, startPoint y: 134, endPoint x: 660, endPoint y: 134, distance: 12.6
click at [660, 134] on div at bounding box center [665, 138] width 11 height 44
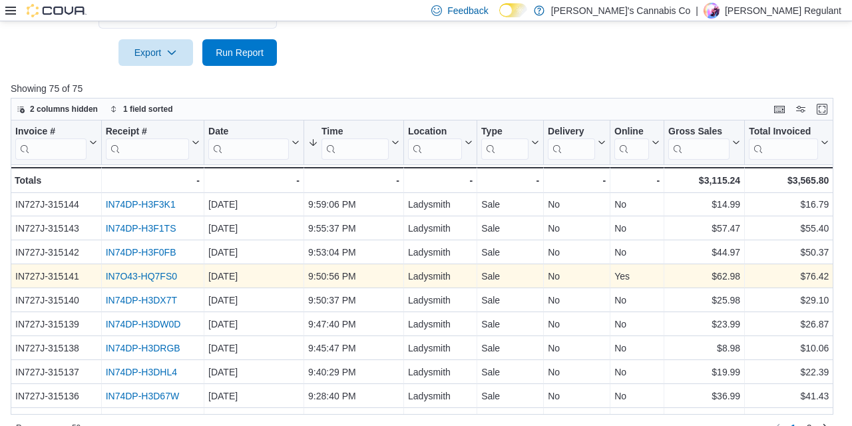
scroll to position [0, 0]
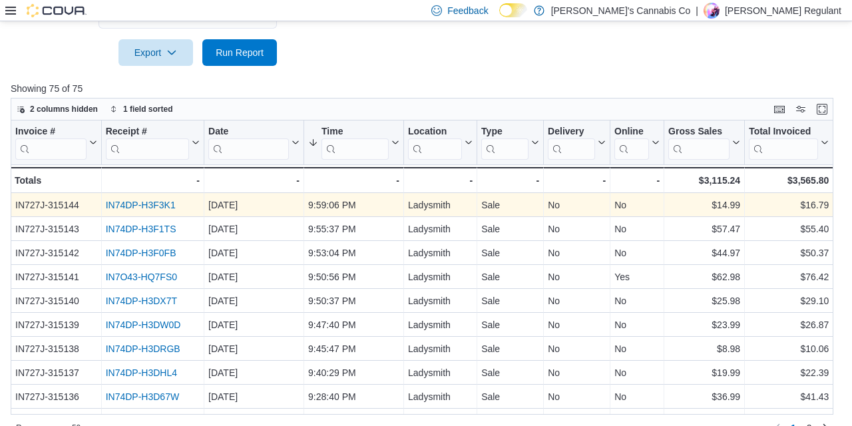
click at [162, 206] on link "IN74DP-H3F3K1" at bounding box center [141, 205] width 70 height 11
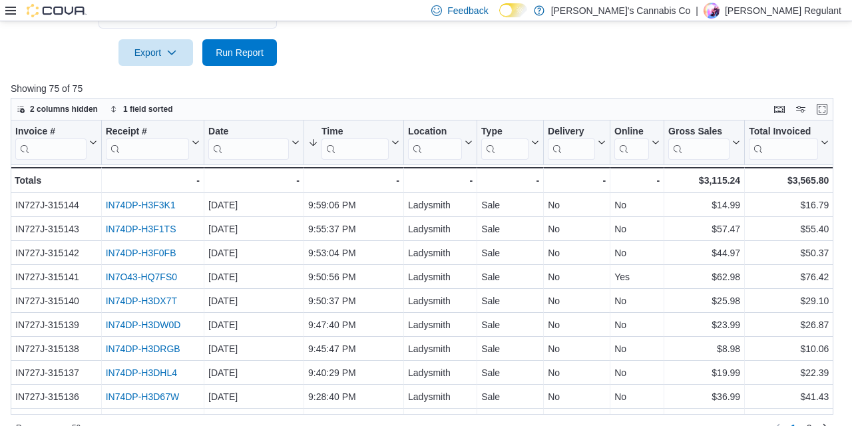
click at [491, 79] on div at bounding box center [426, 74] width 831 height 16
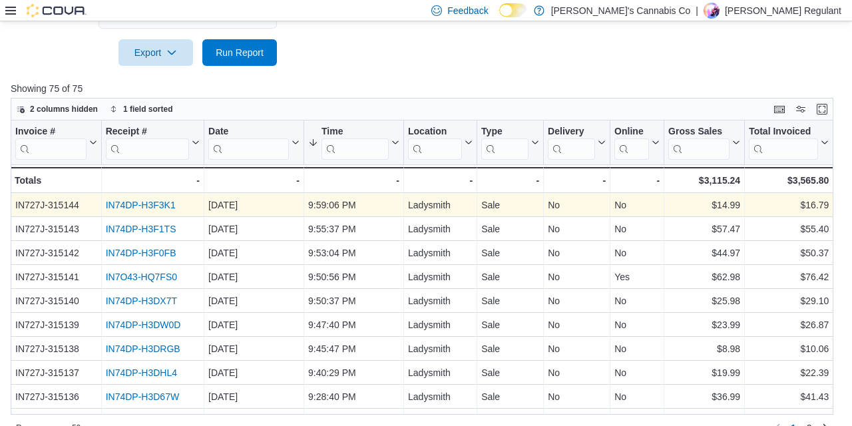
click at [166, 204] on link "IN74DP-H3F3K1" at bounding box center [141, 205] width 70 height 11
click at [238, 207] on div "Aug 8, 2025" at bounding box center [253, 205] width 91 height 16
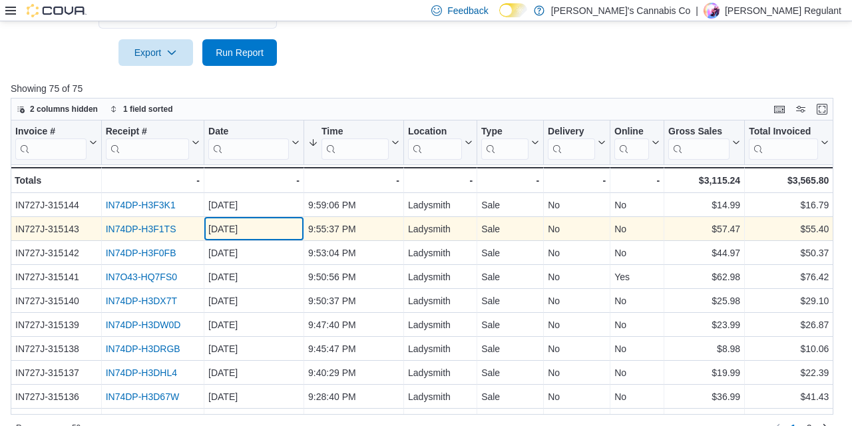
click at [239, 220] on div "Aug 8, 2025 - Date, column 3, row 2" at bounding box center [254, 229] width 100 height 24
click at [154, 225] on link "IN74DP-H3F1TS" at bounding box center [141, 229] width 71 height 11
click at [214, 236] on div "Aug 8, 2025" at bounding box center [253, 229] width 91 height 16
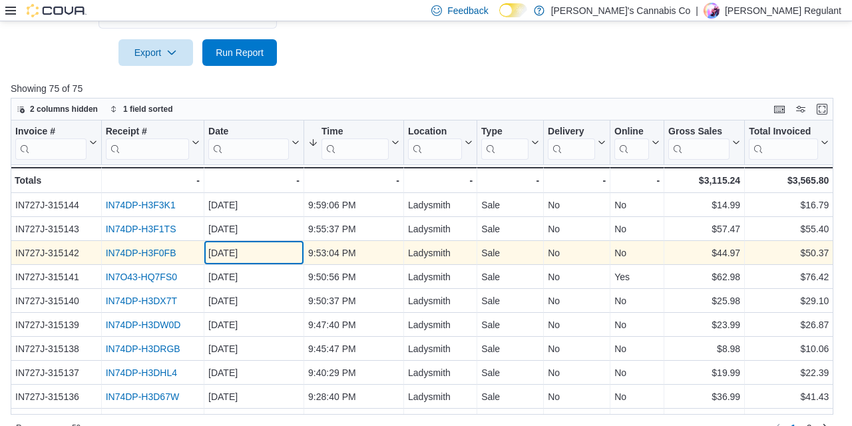
click at [222, 254] on div "Aug 8, 2025" at bounding box center [253, 253] width 91 height 16
click at [144, 252] on link "IN74DP-H3F0FB" at bounding box center [141, 253] width 71 height 11
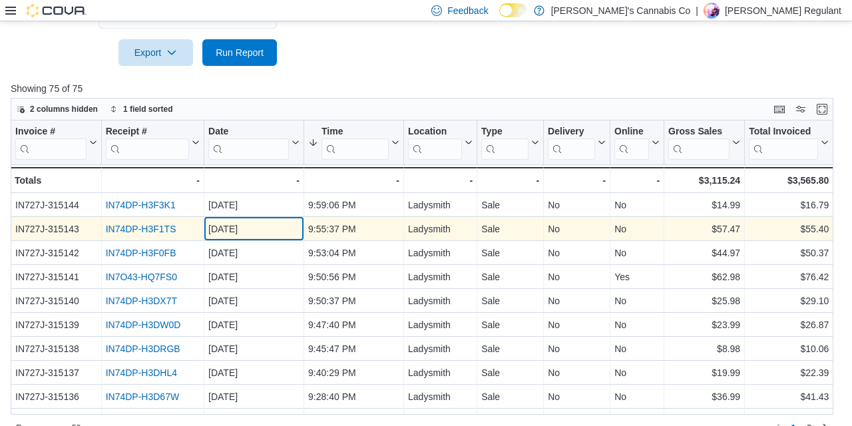
click at [274, 228] on div "Aug 8, 2025" at bounding box center [253, 229] width 91 height 16
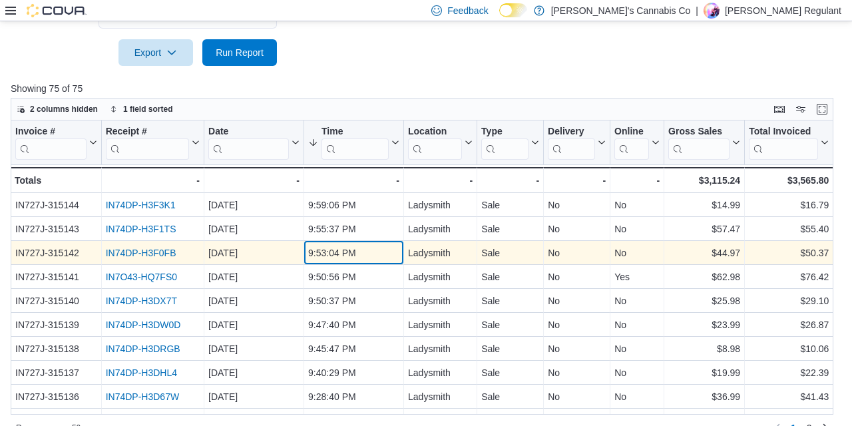
click at [328, 254] on div "9:53:04 PM" at bounding box center [353, 253] width 91 height 16
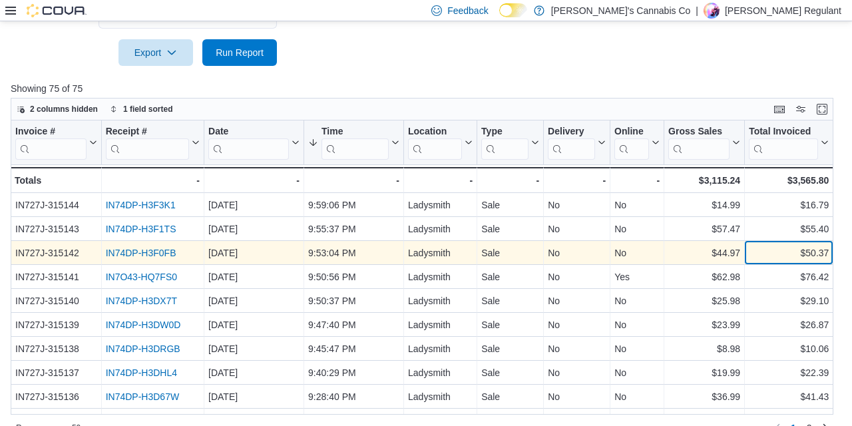
click at [782, 255] on div "$50.37" at bounding box center [789, 253] width 80 height 16
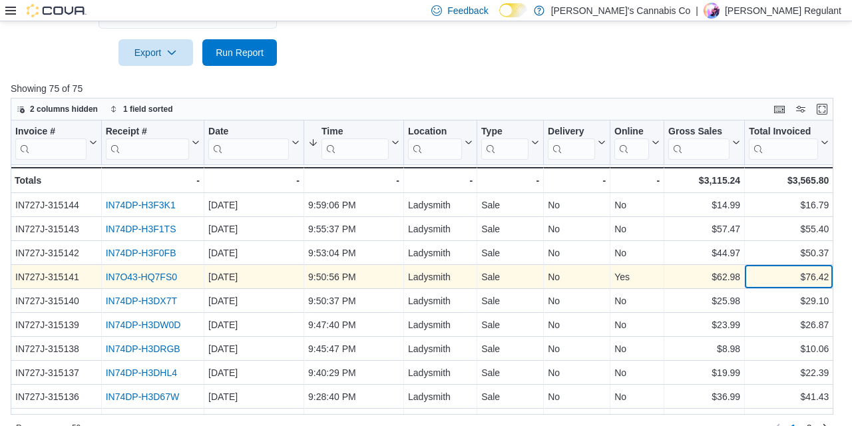
click at [818, 277] on div "$76.42" at bounding box center [789, 277] width 80 height 16
click at [170, 274] on link "IN7O43-HQ7FS0" at bounding box center [141, 277] width 71 height 11
click at [807, 281] on div "$76.42" at bounding box center [789, 277] width 80 height 16
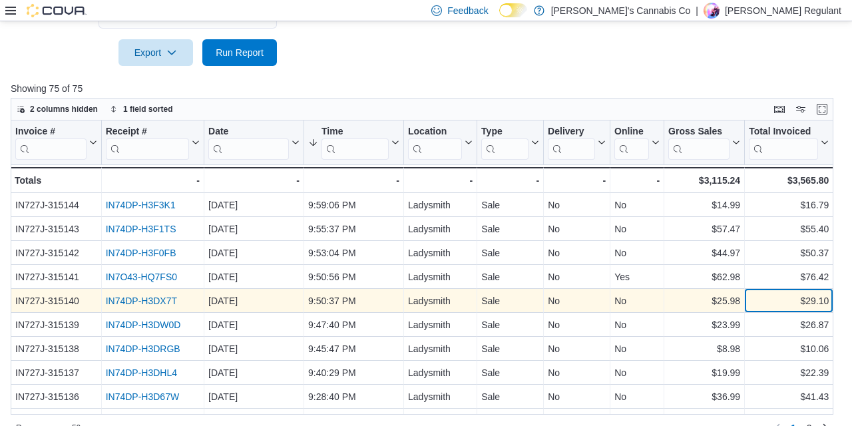
click at [807, 300] on div "$29.10" at bounding box center [789, 301] width 80 height 16
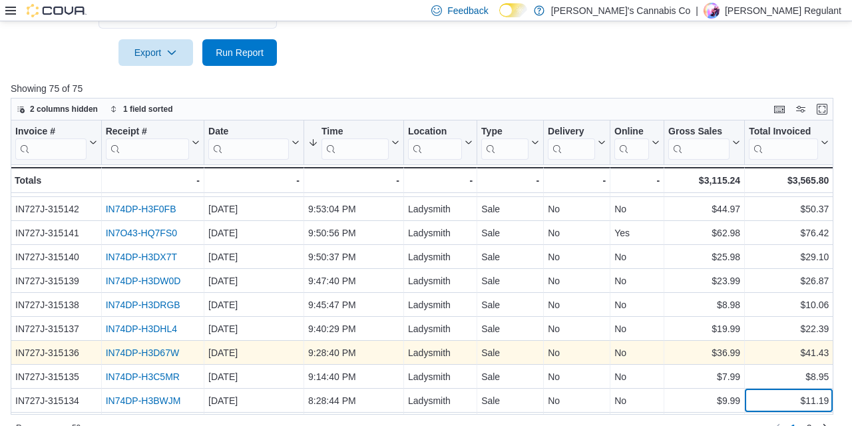
scroll to position [68, 0]
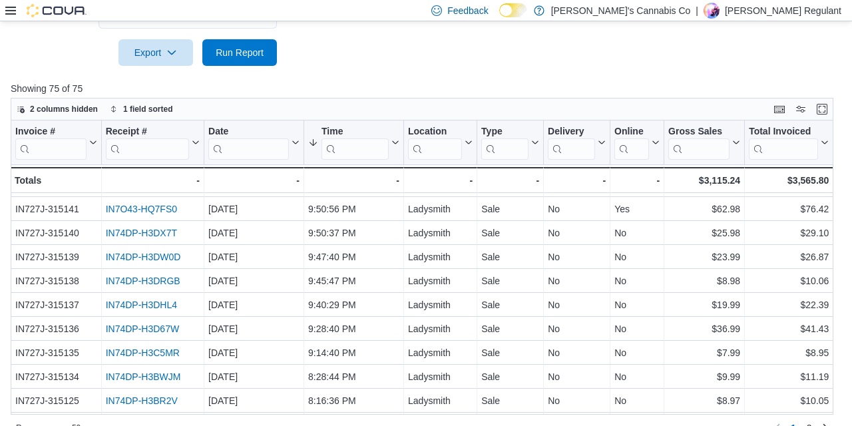
click at [511, 67] on div at bounding box center [426, 74] width 831 height 16
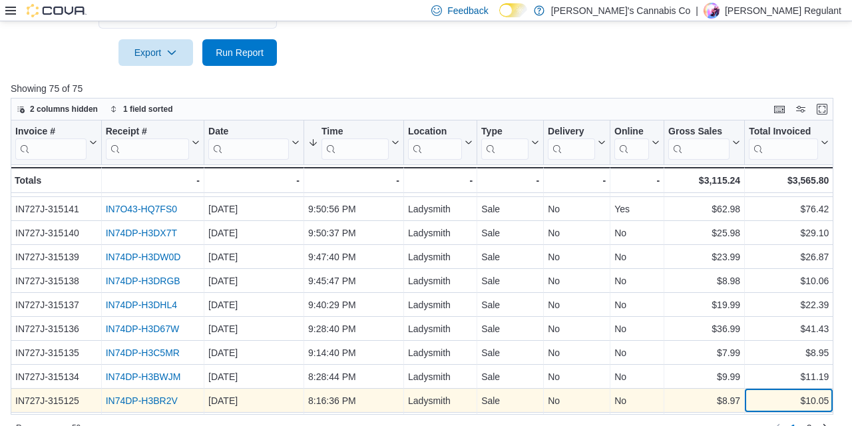
click at [811, 397] on div "$10.05" at bounding box center [789, 401] width 80 height 16
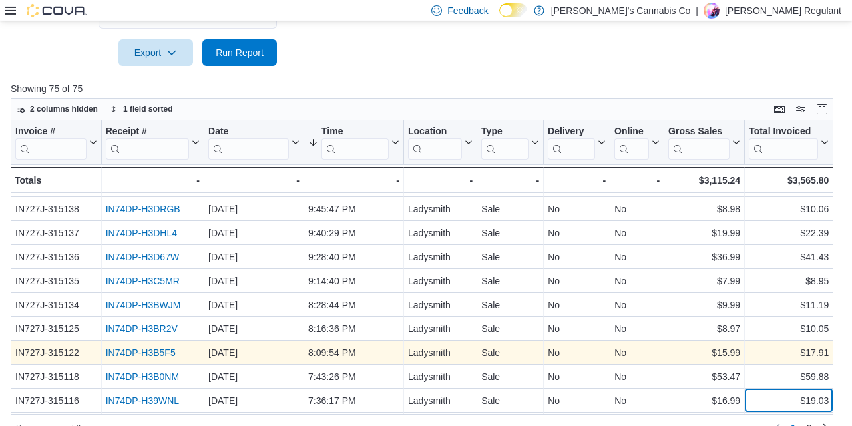
scroll to position [164, 0]
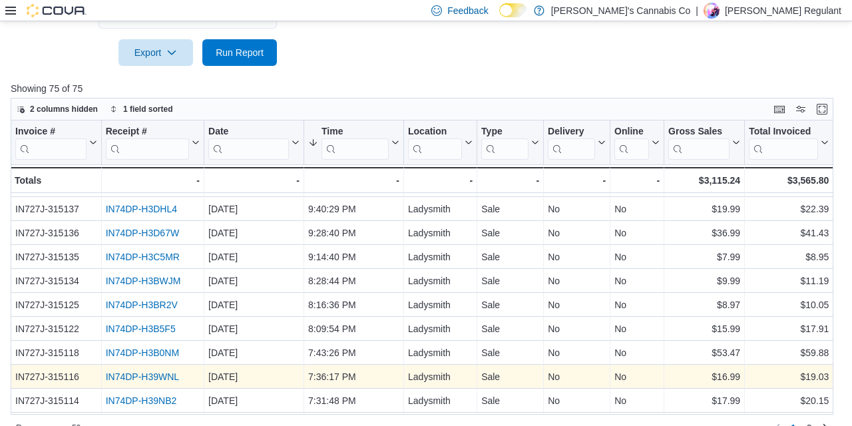
click at [141, 375] on link "IN74DP-H39WNL" at bounding box center [142, 376] width 73 height 11
click at [791, 379] on div "$19.03" at bounding box center [789, 377] width 80 height 16
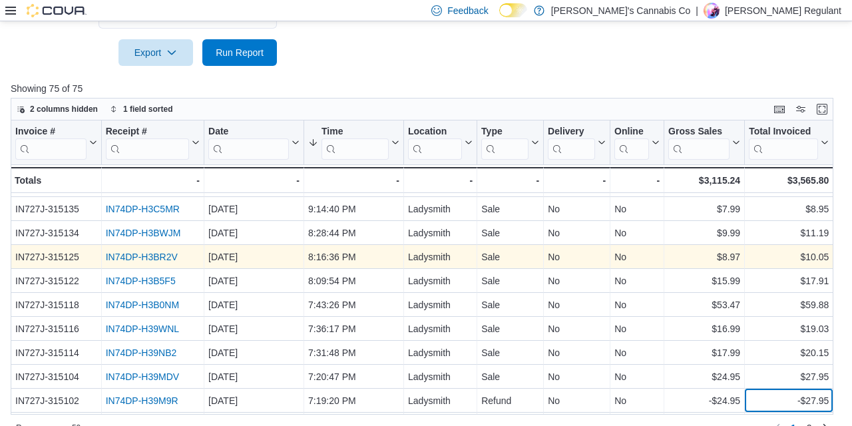
scroll to position [236, 0]
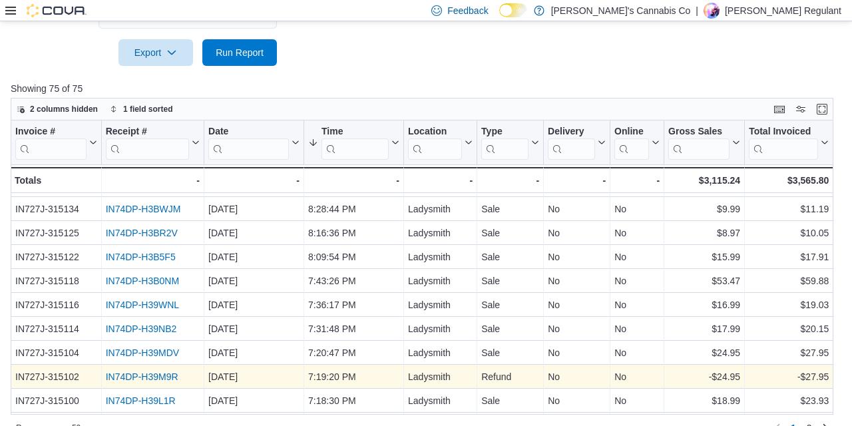
click at [146, 377] on link "IN74DP-H39M9R" at bounding box center [142, 376] width 73 height 11
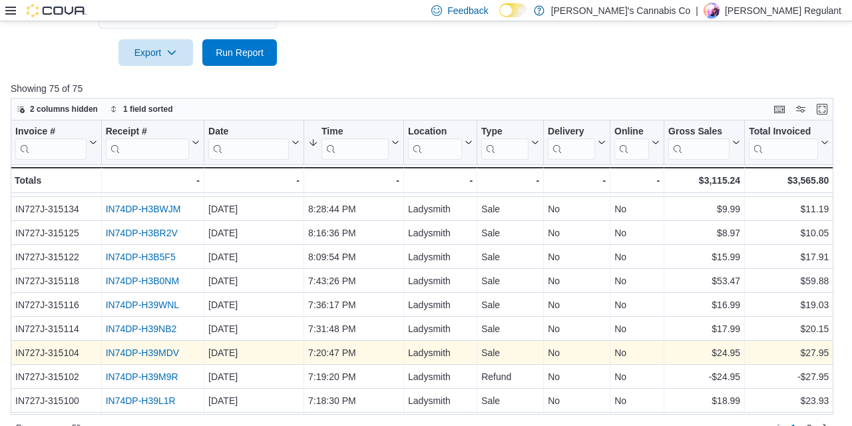
click at [134, 352] on link "IN74DP-H39MDV" at bounding box center [142, 352] width 73 height 11
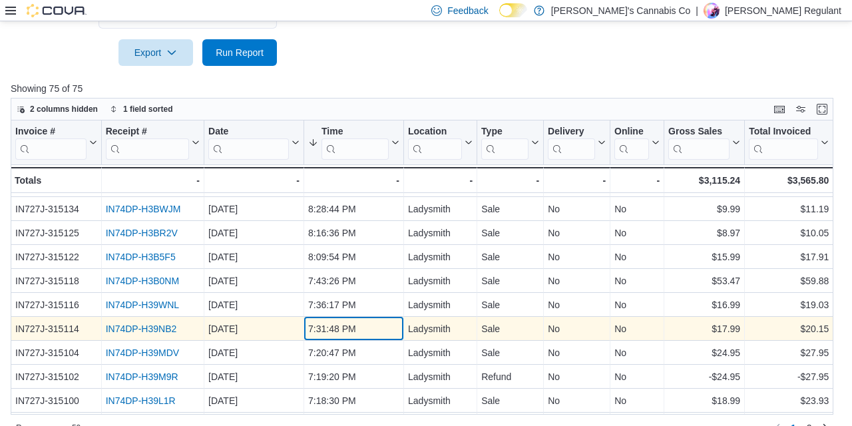
click at [324, 334] on div "7:31:48 PM" at bounding box center [353, 329] width 91 height 16
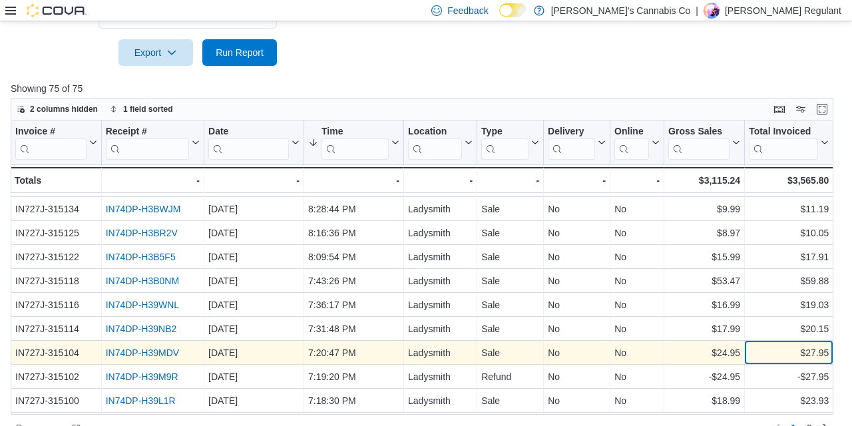
click at [797, 355] on div "$27.95" at bounding box center [789, 353] width 80 height 16
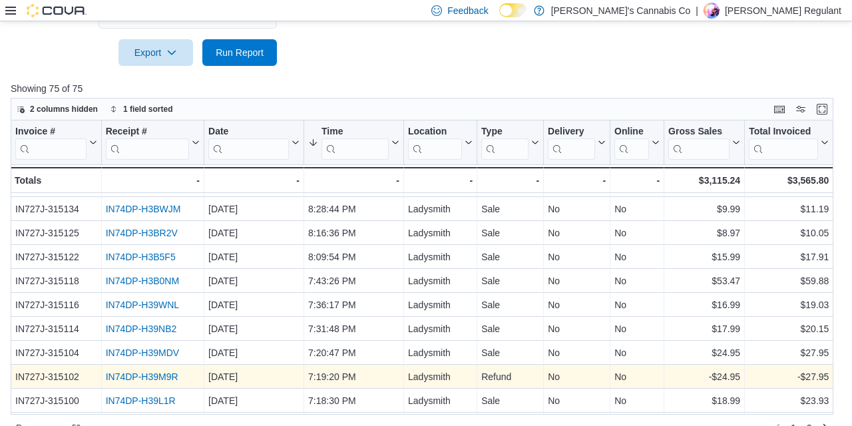
click at [144, 376] on link "IN74DP-H39M9R" at bounding box center [142, 376] width 73 height 11
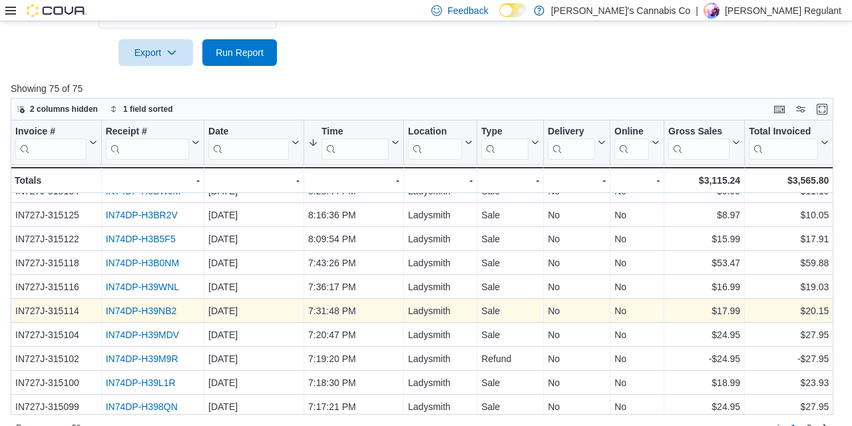
scroll to position [254, 0]
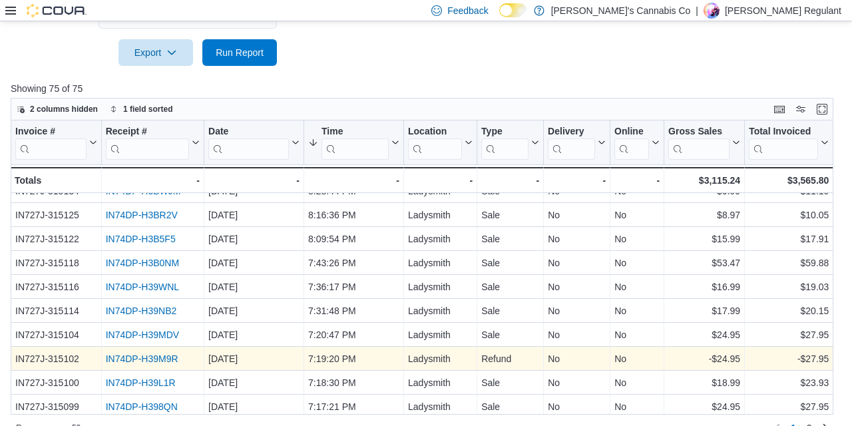
click at [170, 358] on link "IN74DP-H39M9R" at bounding box center [142, 358] width 73 height 11
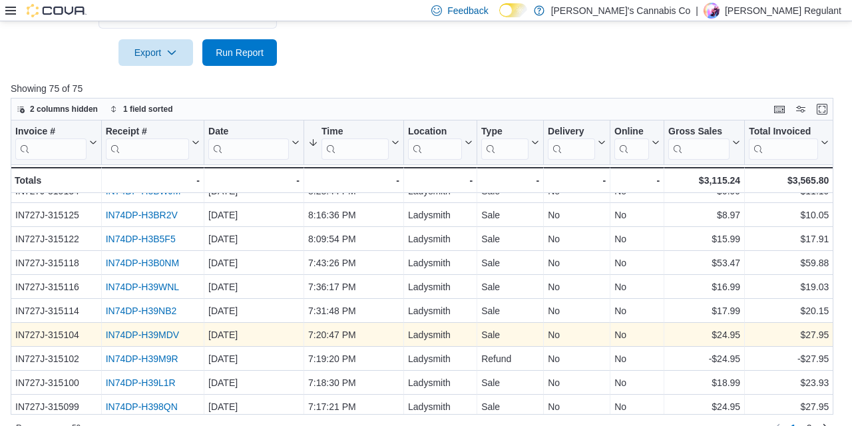
click at [168, 336] on link "IN74DP-H39MDV" at bounding box center [142, 335] width 73 height 11
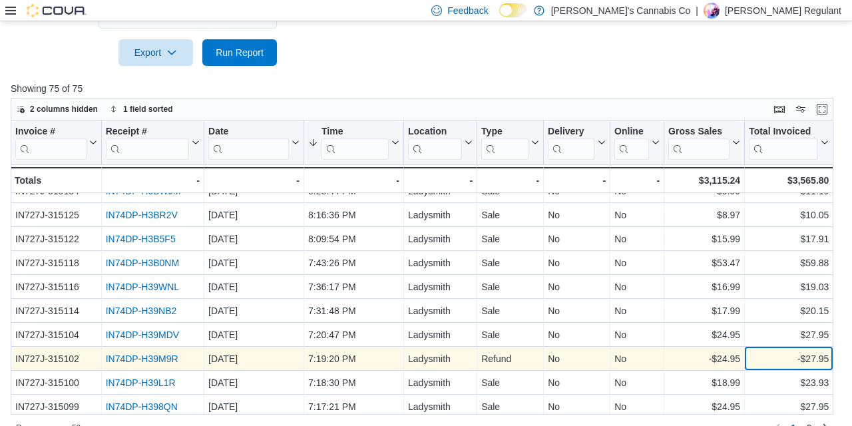
click at [815, 363] on div "-$27.95" at bounding box center [789, 359] width 80 height 16
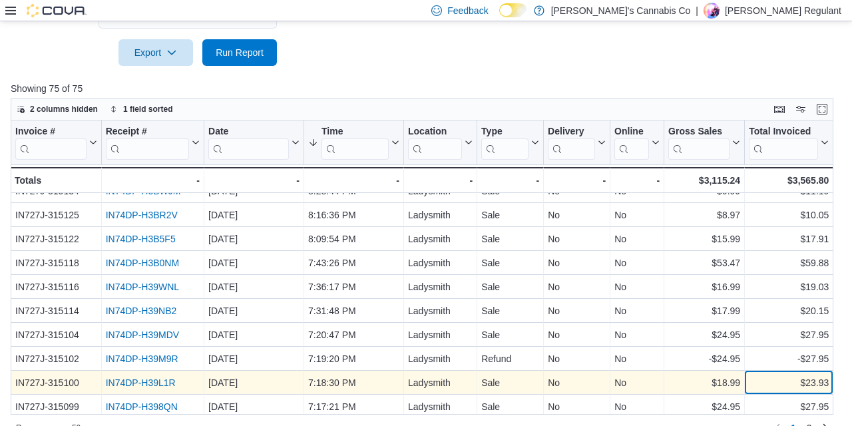
scroll to position [260, 0]
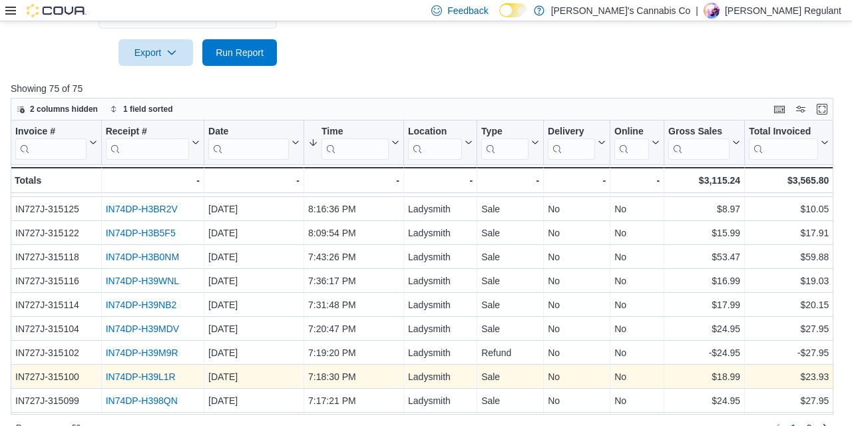
click at [156, 375] on link "IN74DP-H39L1R" at bounding box center [141, 376] width 70 height 11
click at [808, 377] on div "$23.93" at bounding box center [789, 377] width 80 height 16
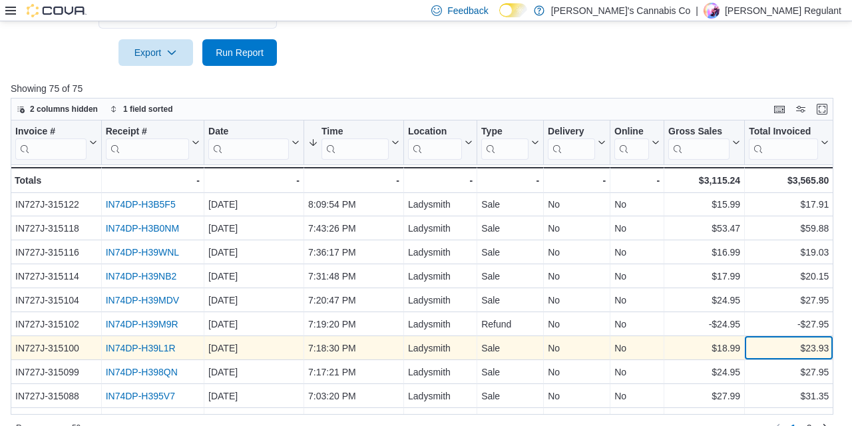
scroll to position [295, 0]
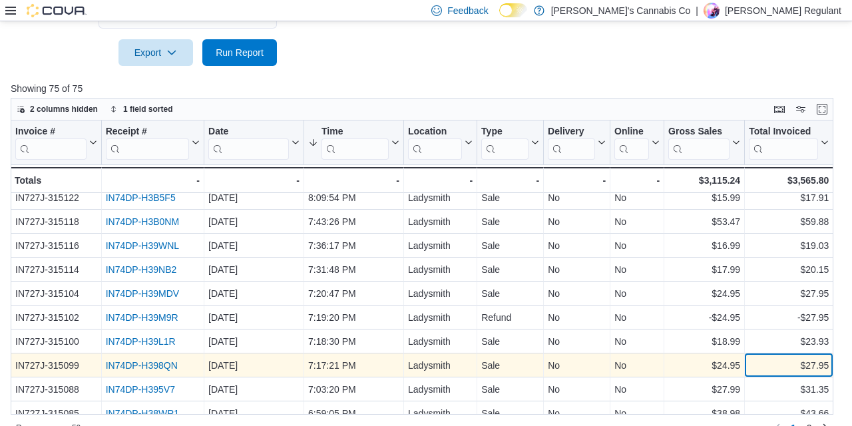
click at [815, 369] on div "$27.95" at bounding box center [789, 365] width 80 height 16
click at [123, 367] on link "IN74DP-H398QN" at bounding box center [142, 365] width 72 height 11
click at [804, 366] on div "$27.95" at bounding box center [789, 365] width 80 height 16
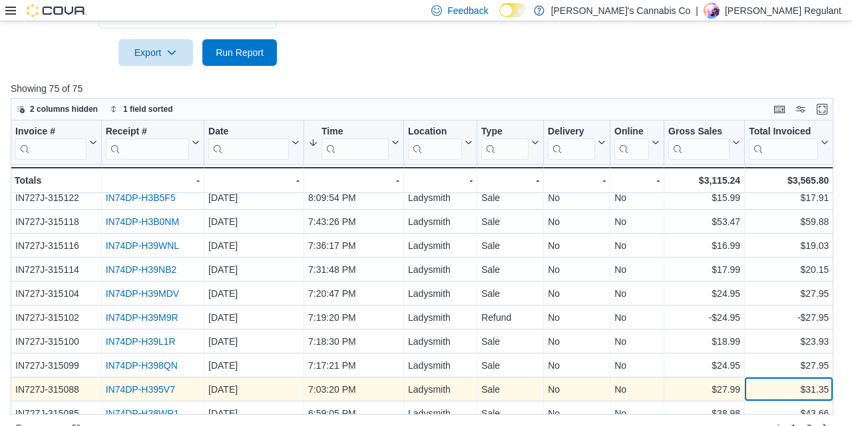
scroll to position [308, 0]
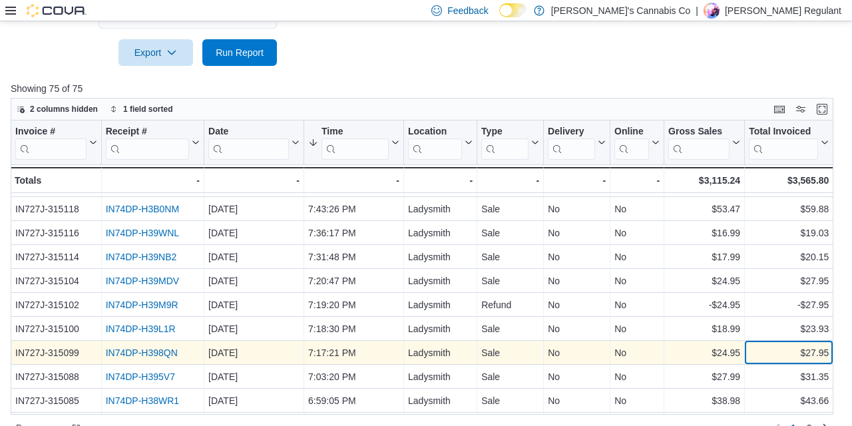
click at [797, 358] on div "$27.95" at bounding box center [789, 353] width 80 height 16
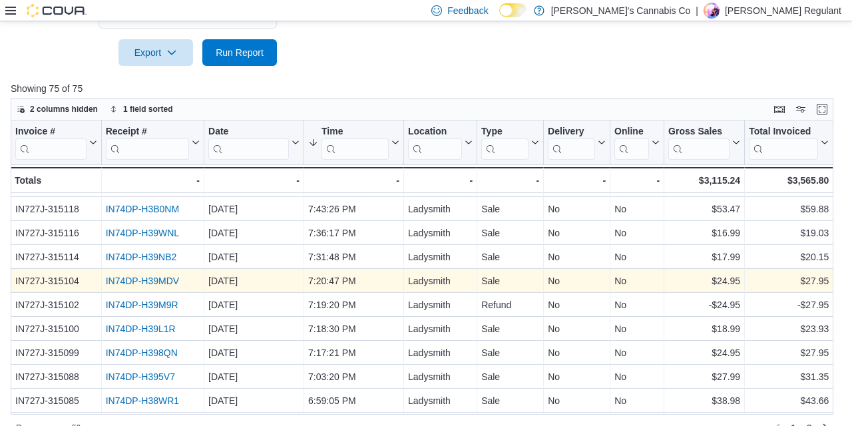
click at [147, 285] on link "IN74DP-H39MDV" at bounding box center [142, 281] width 73 height 11
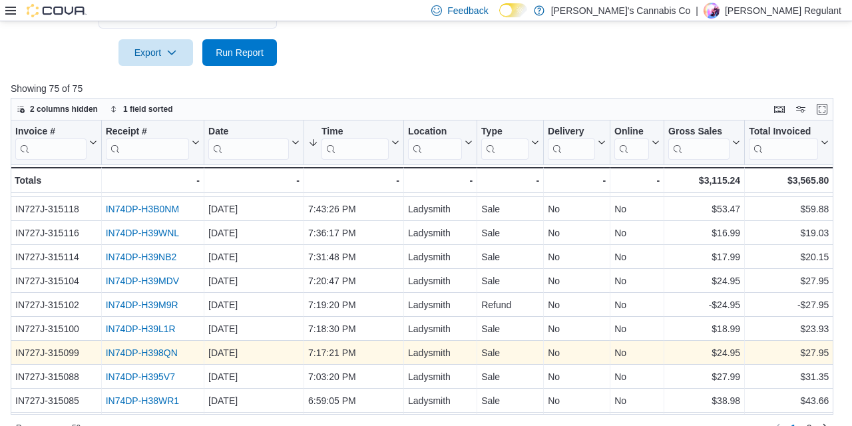
click at [140, 350] on link "IN74DP-H398QN" at bounding box center [142, 352] width 72 height 11
click at [790, 353] on div "$27.95" at bounding box center [789, 353] width 80 height 16
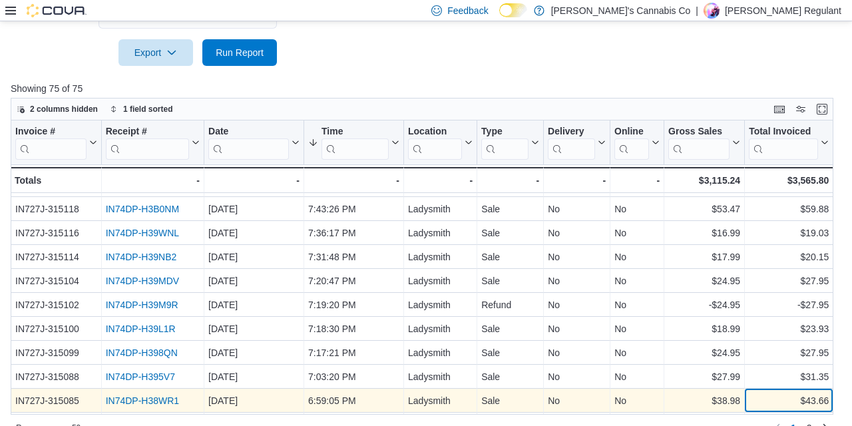
click at [768, 401] on div "$43.66" at bounding box center [789, 401] width 80 height 16
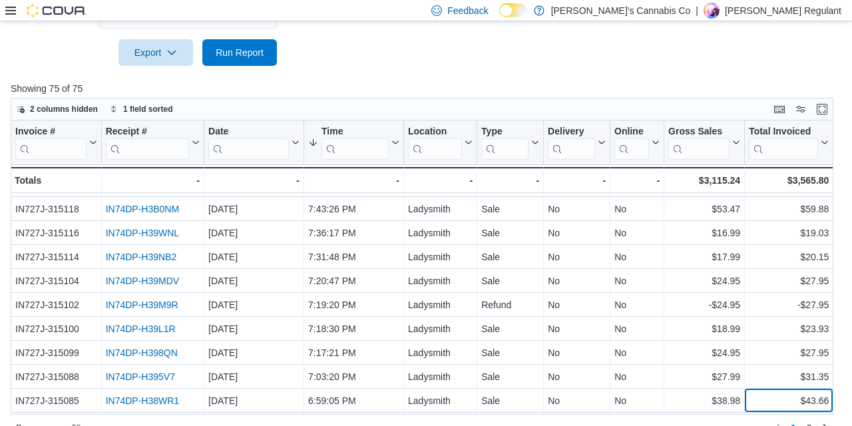
scroll to position [332, 0]
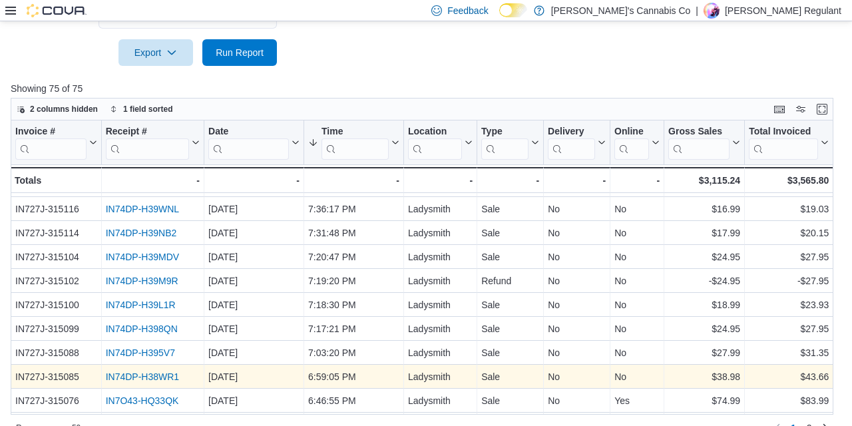
click at [134, 373] on link "IN74DP-H38WR1" at bounding box center [142, 376] width 73 height 11
click at [808, 381] on div "$43.66" at bounding box center [789, 377] width 80 height 16
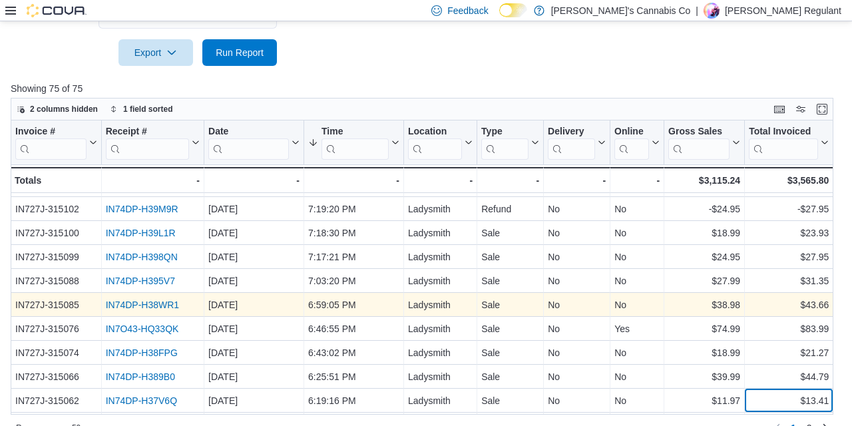
scroll to position [427, 0]
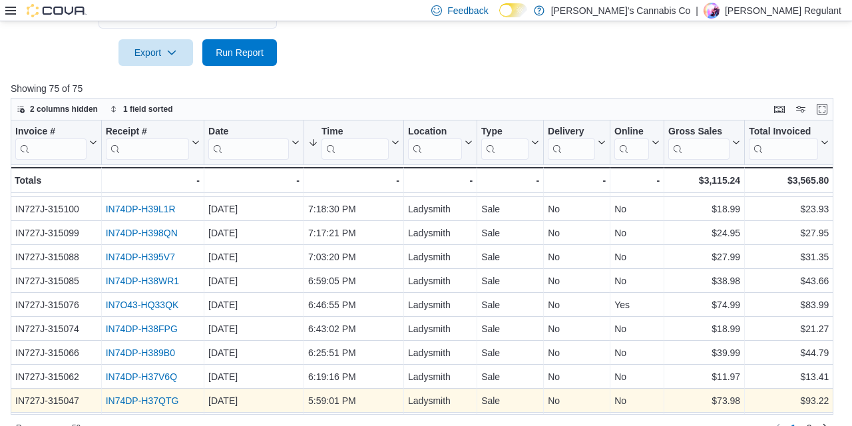
click at [163, 400] on link "IN74DP-H37QTG" at bounding box center [142, 400] width 73 height 11
click at [801, 397] on div "$93.22" at bounding box center [789, 401] width 80 height 16
click at [760, 403] on div "$78.38" at bounding box center [789, 401] width 80 height 16
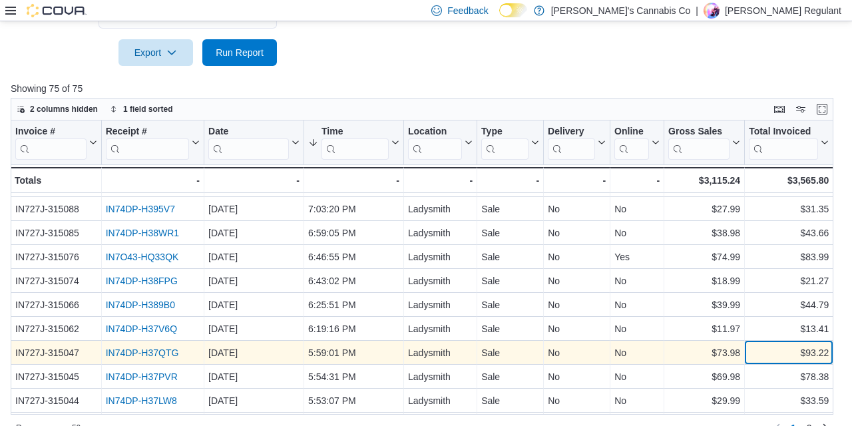
click at [805, 353] on div "$93.22" at bounding box center [789, 353] width 80 height 16
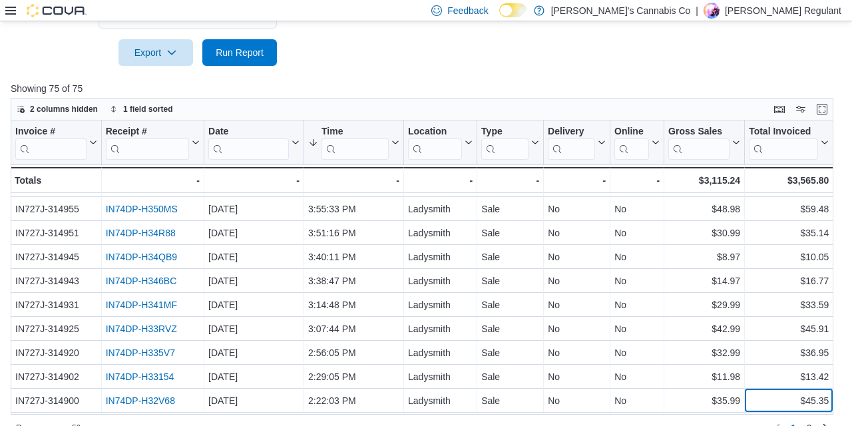
scroll to position [955, 0]
click at [375, 68] on div at bounding box center [426, 74] width 831 height 16
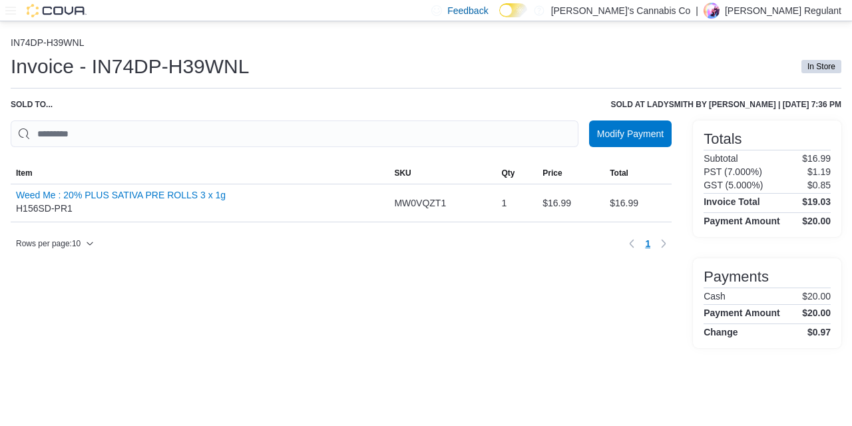
click at [296, 309] on div "Modify Payment Sorting MemoryTable from EuiInMemoryTable; Page 1 of 1. Item SKU…" at bounding box center [341, 234] width 661 height 228
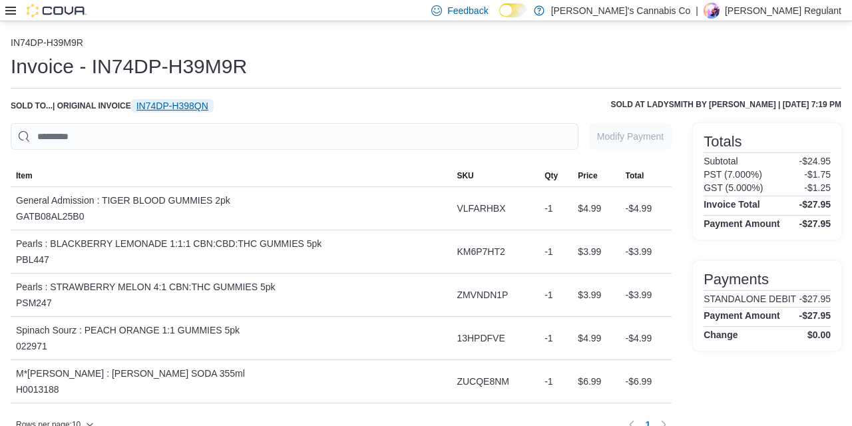
click at [178, 109] on span "IN74DP-H398QN" at bounding box center [172, 105] width 72 height 13
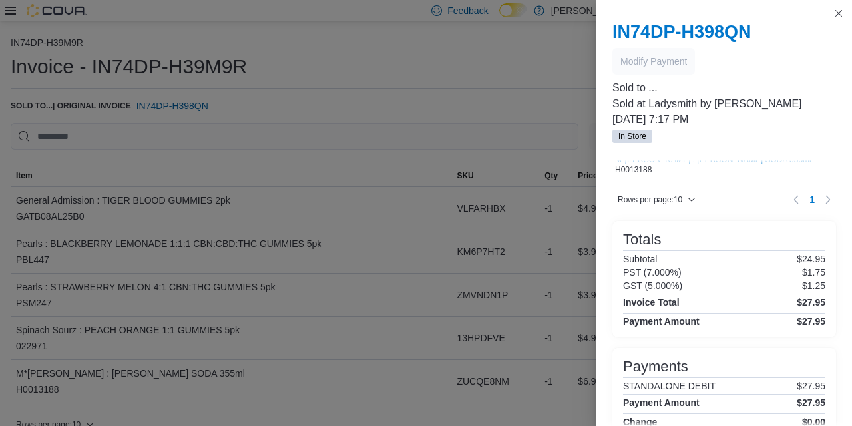
scroll to position [226, 0]
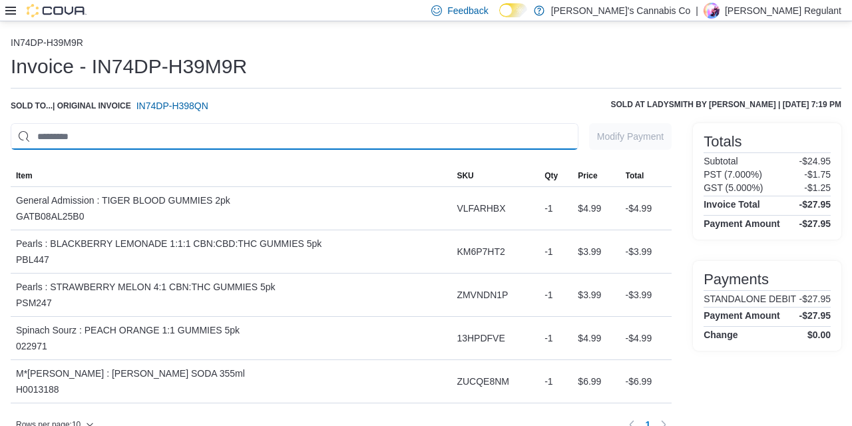
click at [394, 143] on input "This is a search bar. As you type, the results lower in the page will automatic…" at bounding box center [295, 136] width 568 height 27
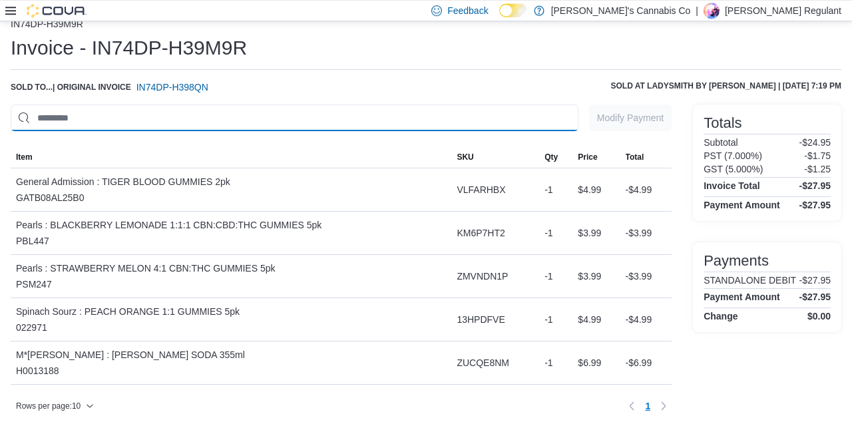
scroll to position [21, 0]
